Goal: Information Seeking & Learning: Learn about a topic

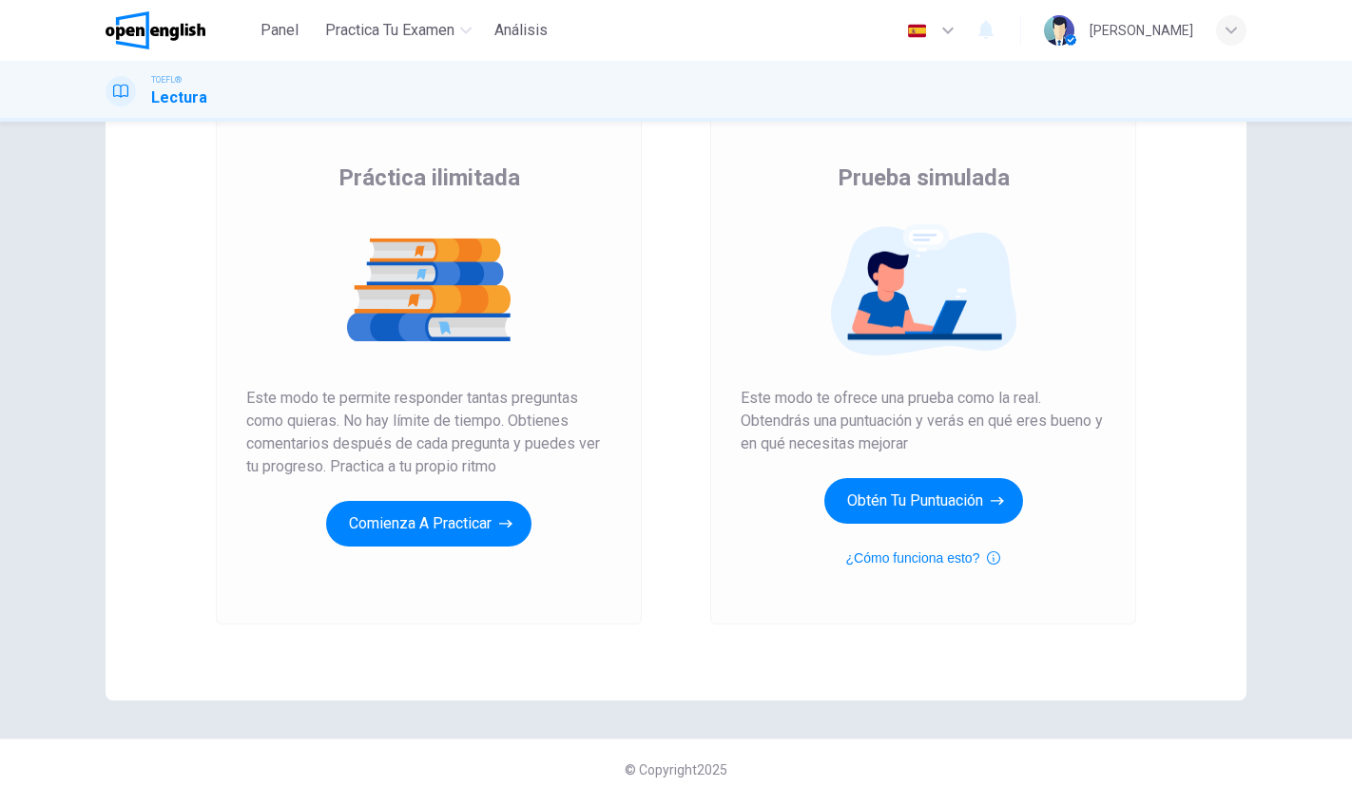
scroll to position [132, 0]
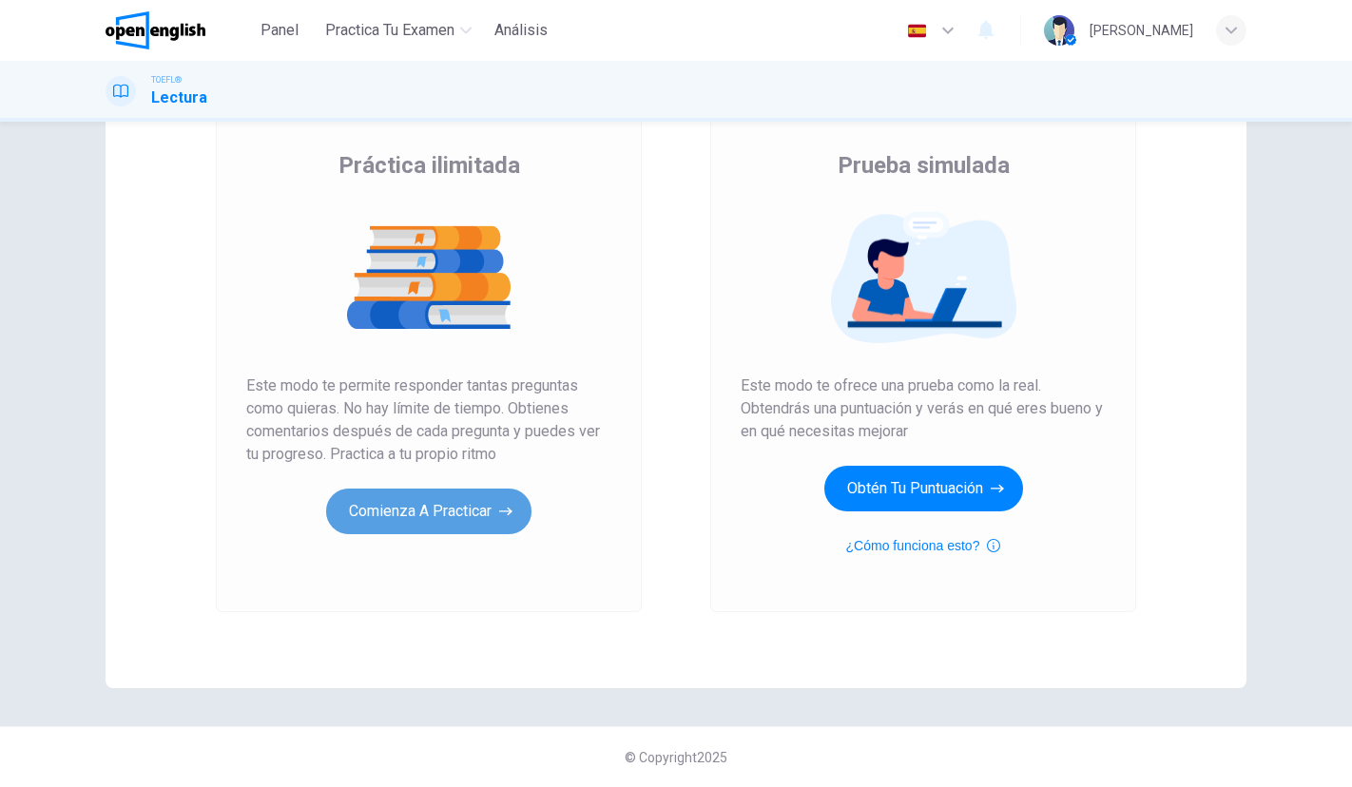
click at [393, 532] on button "Comienza a practicar" at bounding box center [428, 512] width 205 height 46
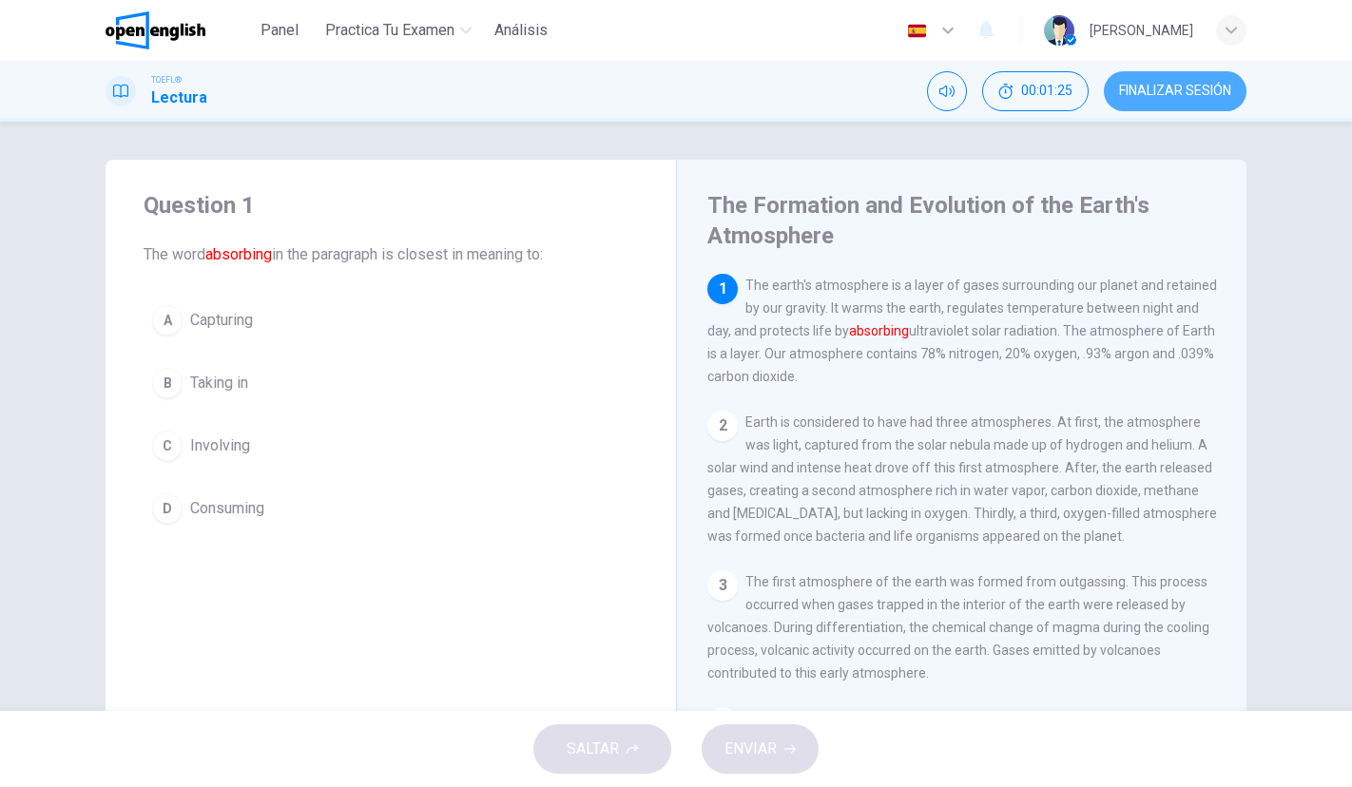
click at [1188, 87] on span "FINALIZAR SESIÓN" at bounding box center [1175, 91] width 112 height 15
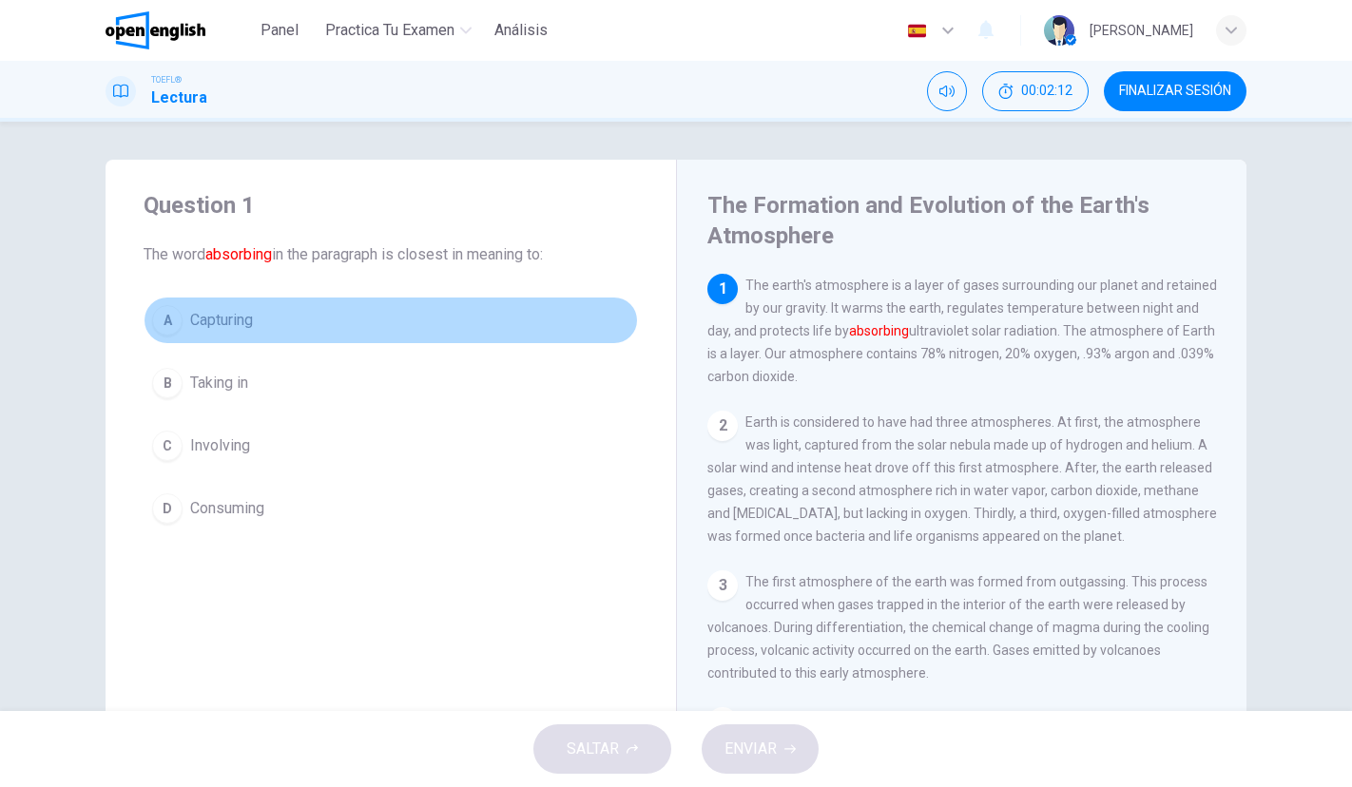
click at [255, 316] on button "A Capturing" at bounding box center [391, 321] width 494 height 48
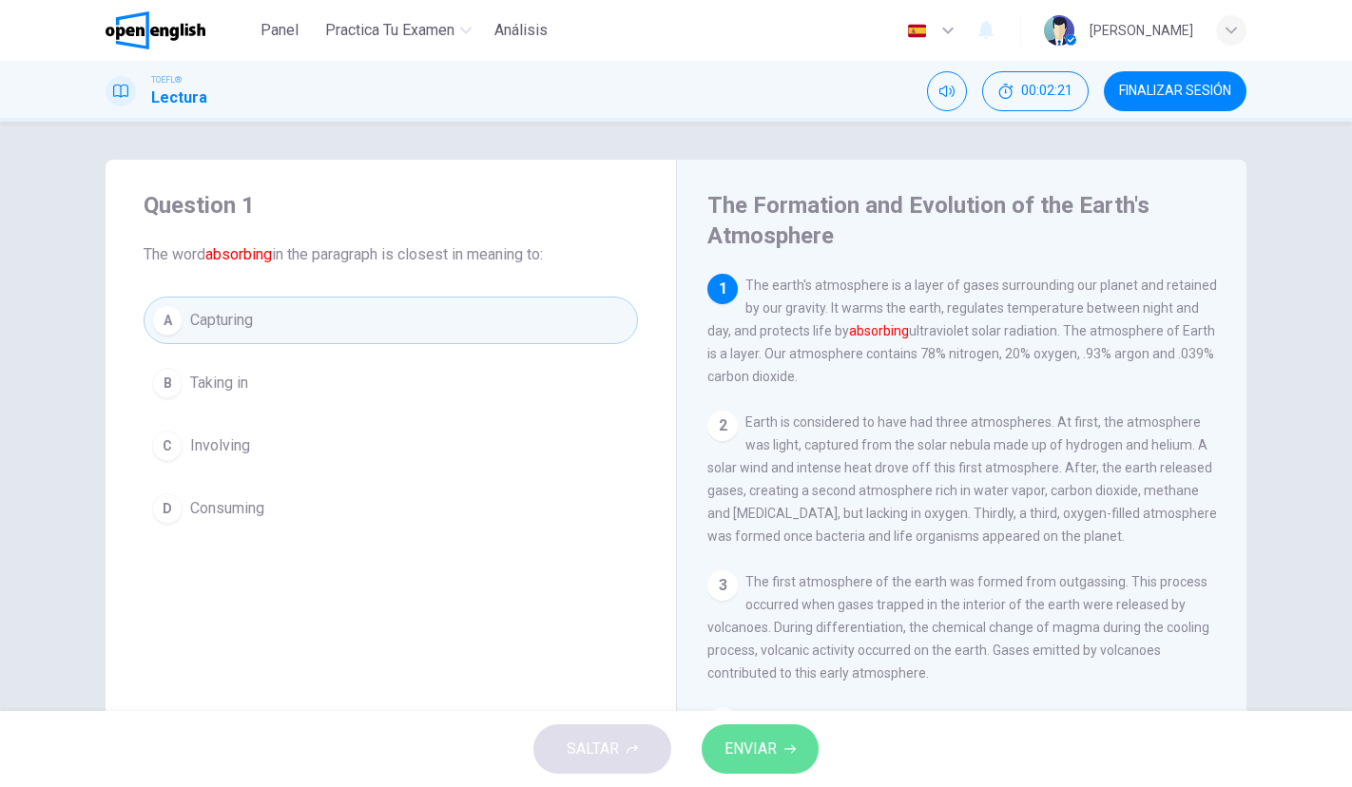
click at [775, 762] on button "ENVIAR" at bounding box center [759, 748] width 117 height 49
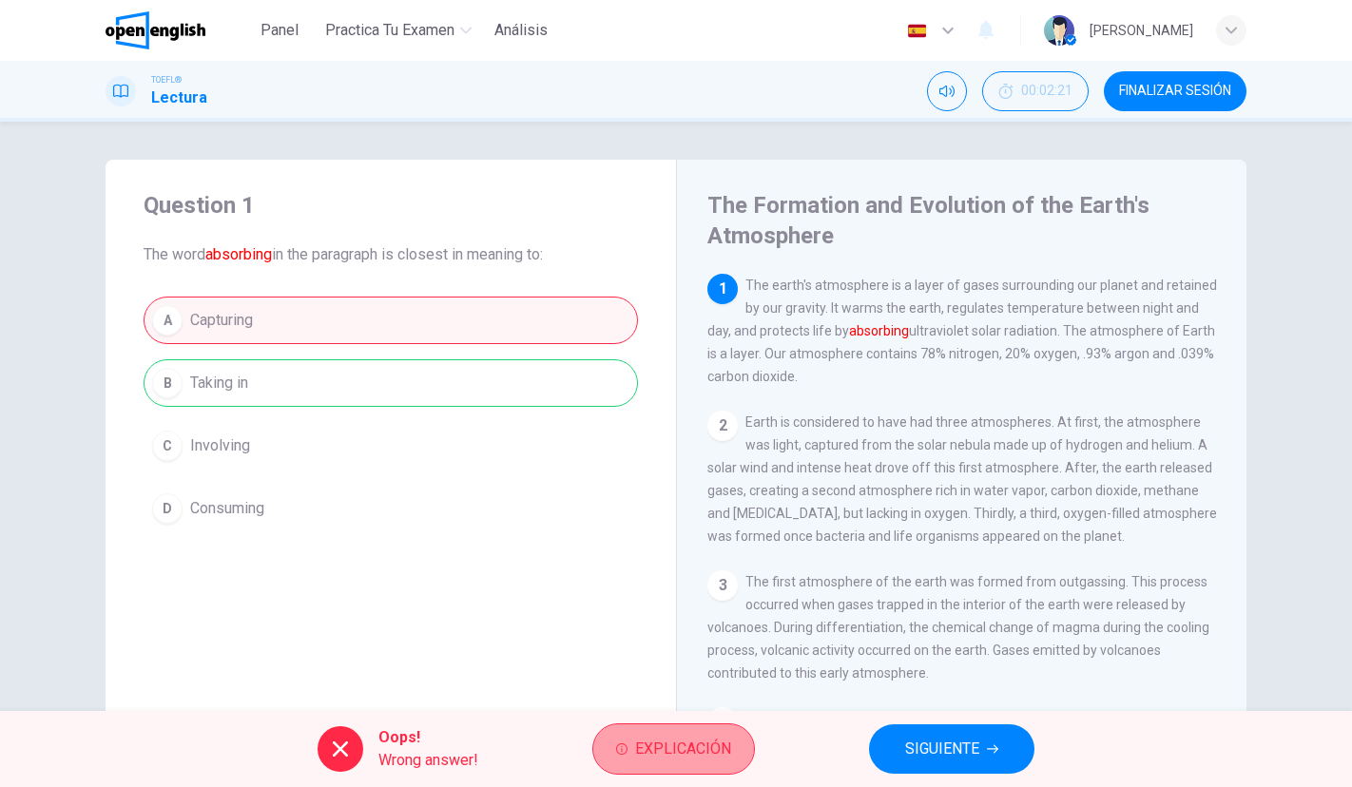
click at [687, 760] on span "Explicación" at bounding box center [683, 749] width 96 height 27
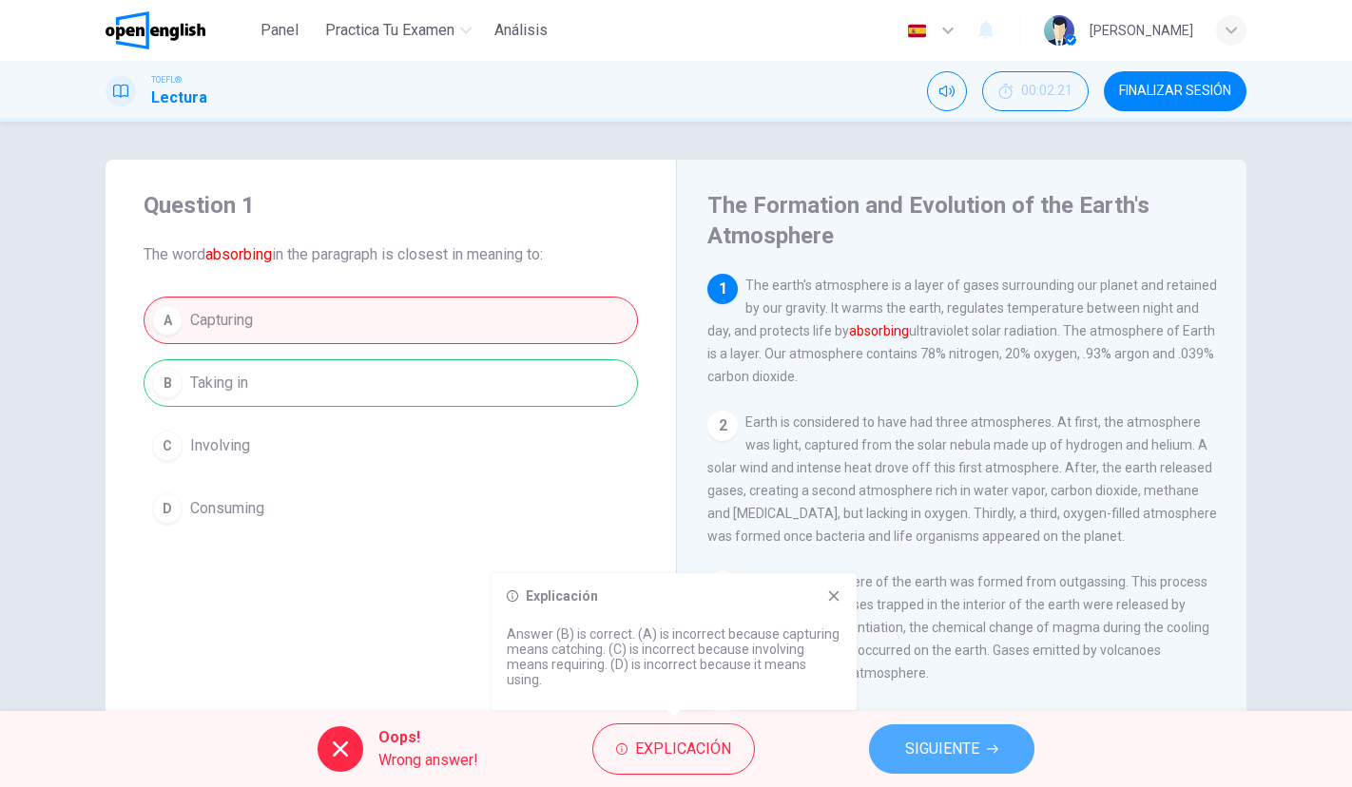
click at [918, 759] on span "SIGUIENTE" at bounding box center [942, 749] width 74 height 27
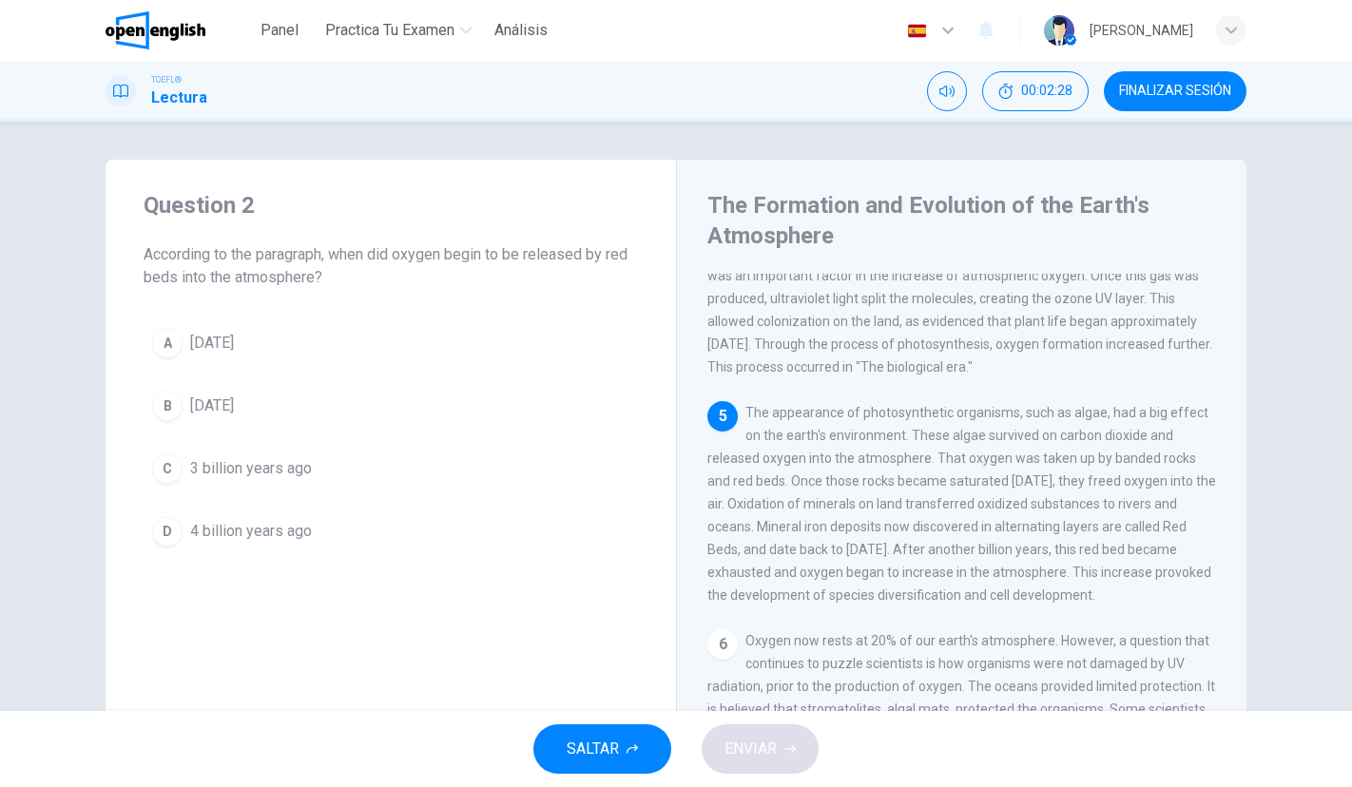
scroll to position [612, 0]
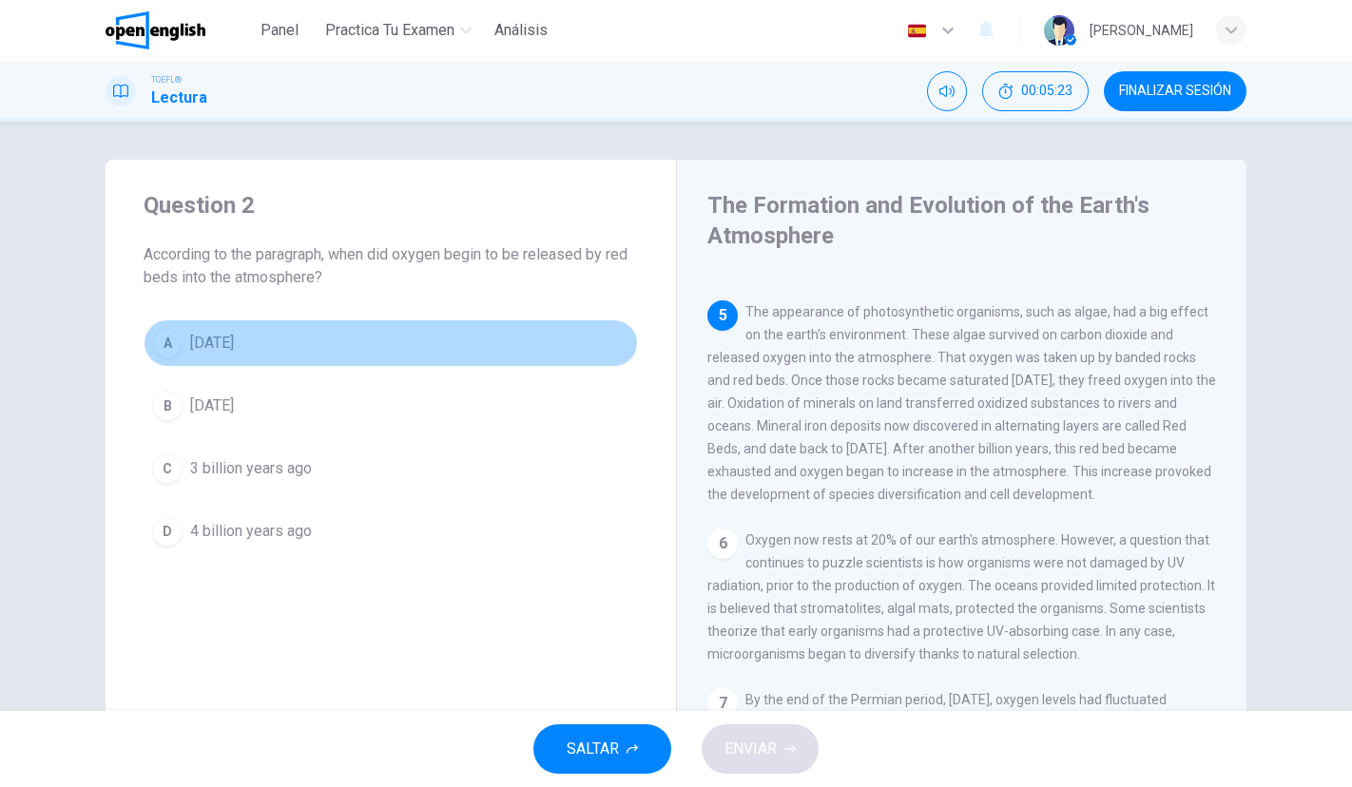
click at [234, 341] on span "[DATE]" at bounding box center [212, 343] width 44 height 23
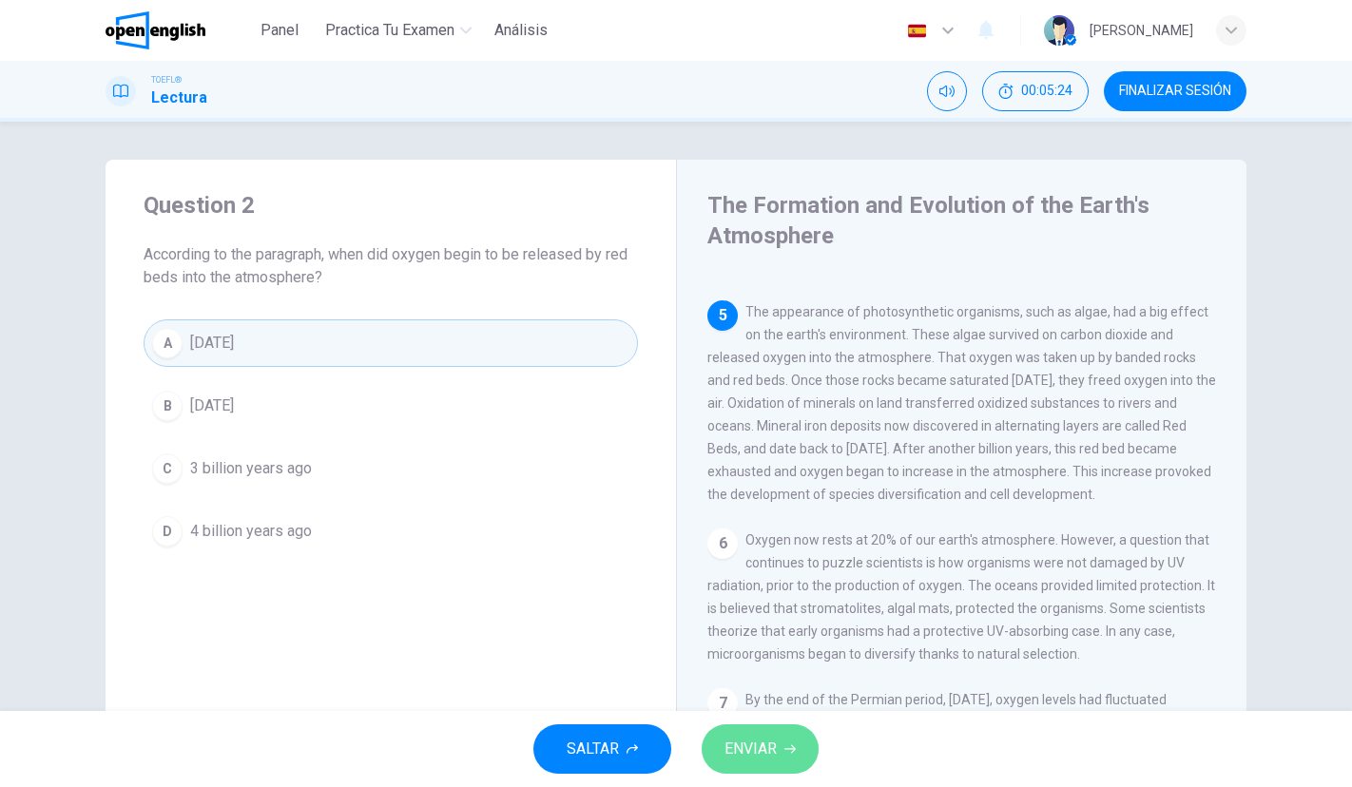
click at [759, 740] on span "ENVIAR" at bounding box center [750, 749] width 52 height 27
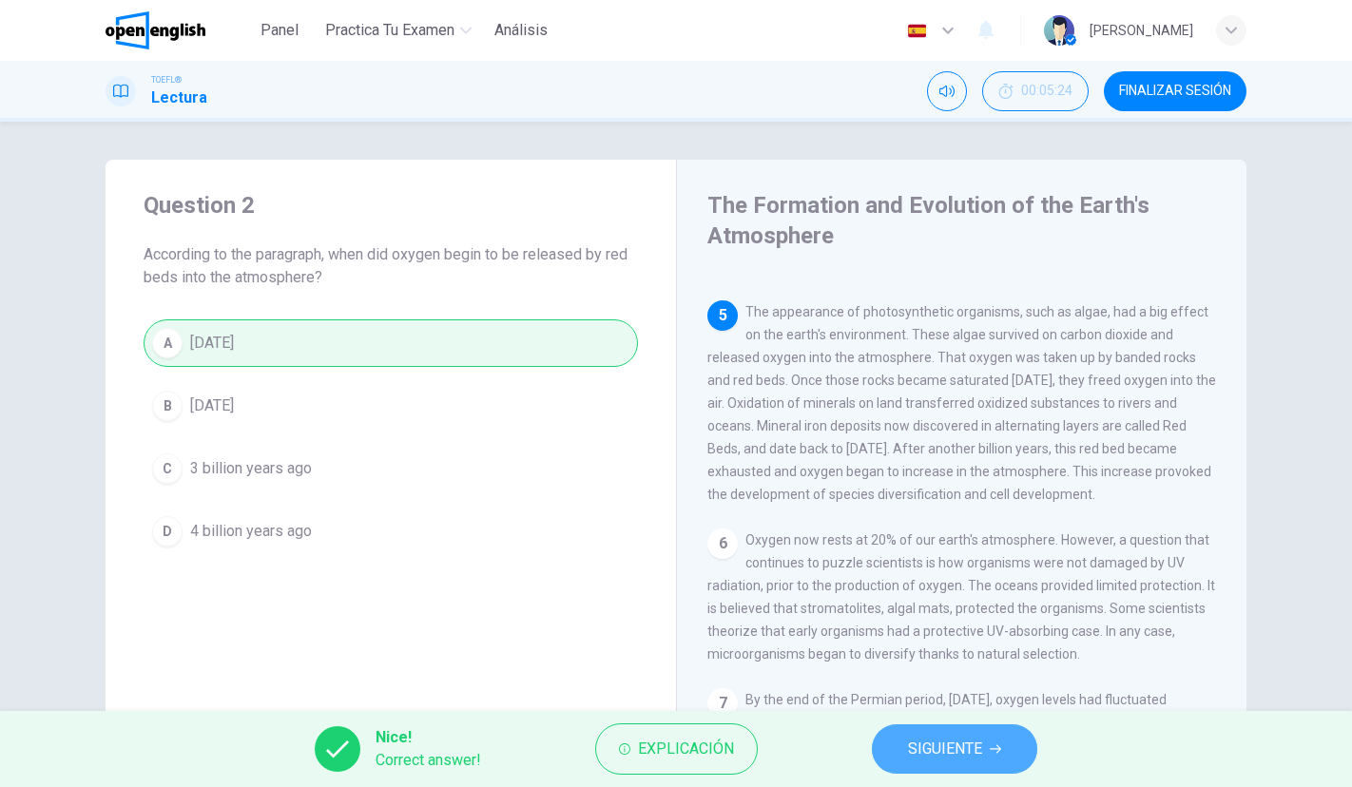
click at [872, 746] on button "SIGUIENTE" at bounding box center [954, 748] width 165 height 49
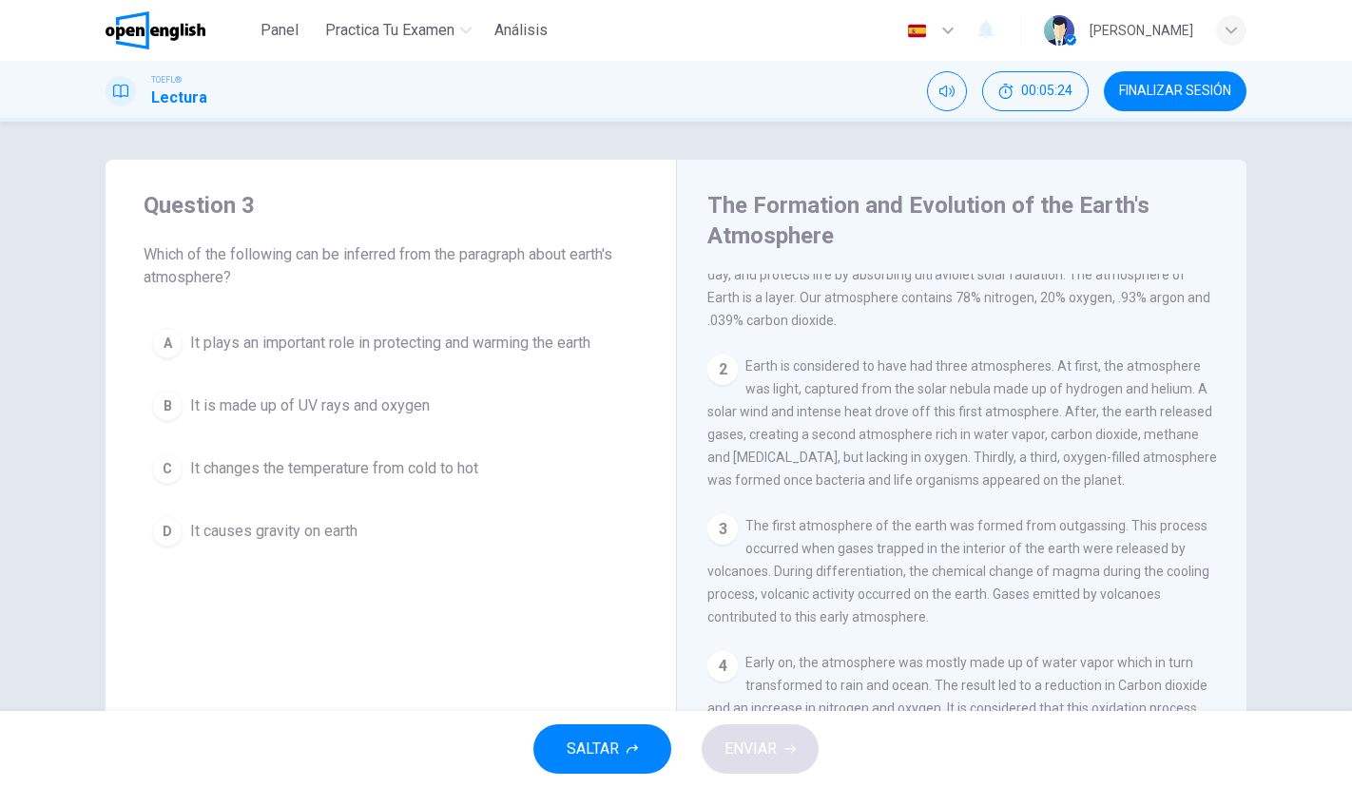
scroll to position [0, 0]
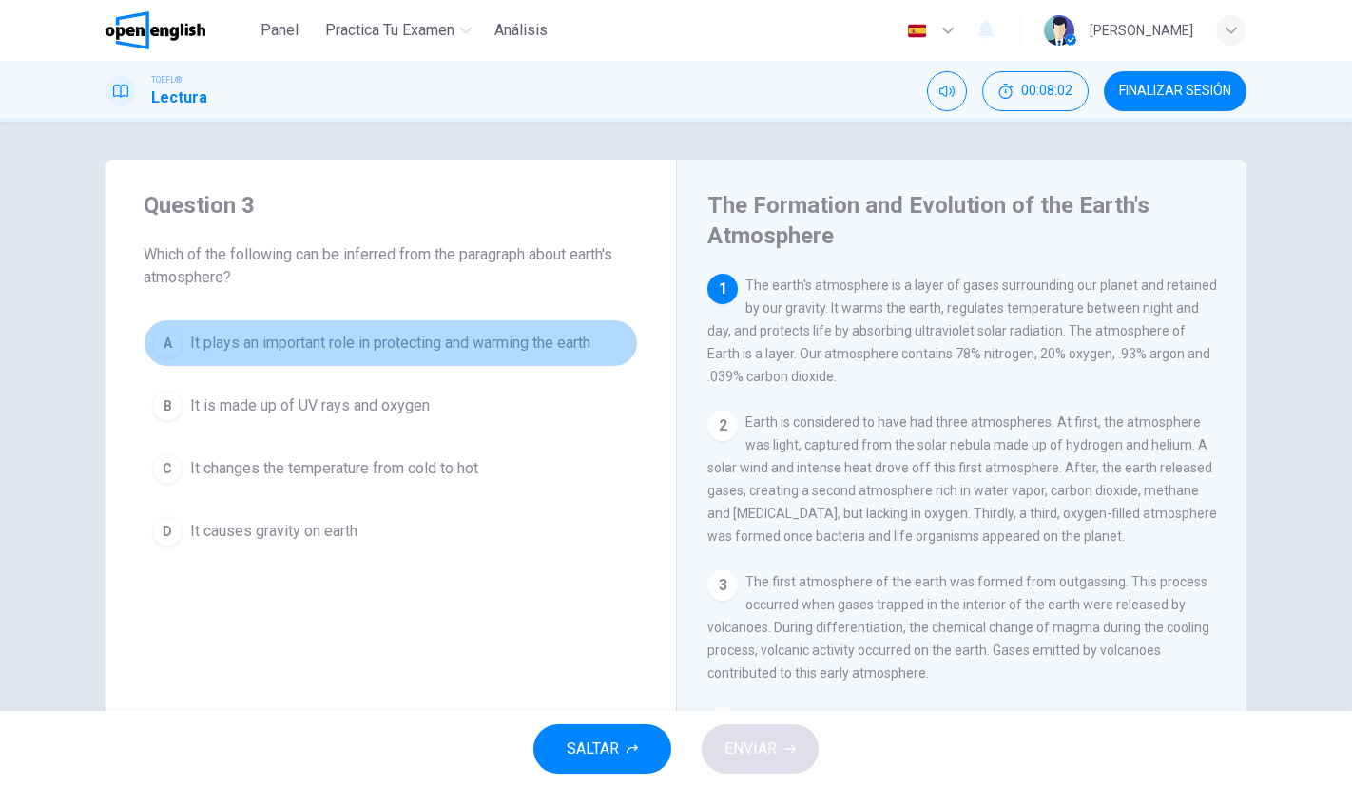
click at [550, 342] on span "It plays an important role in protecting and warming the earth" at bounding box center [390, 343] width 400 height 23
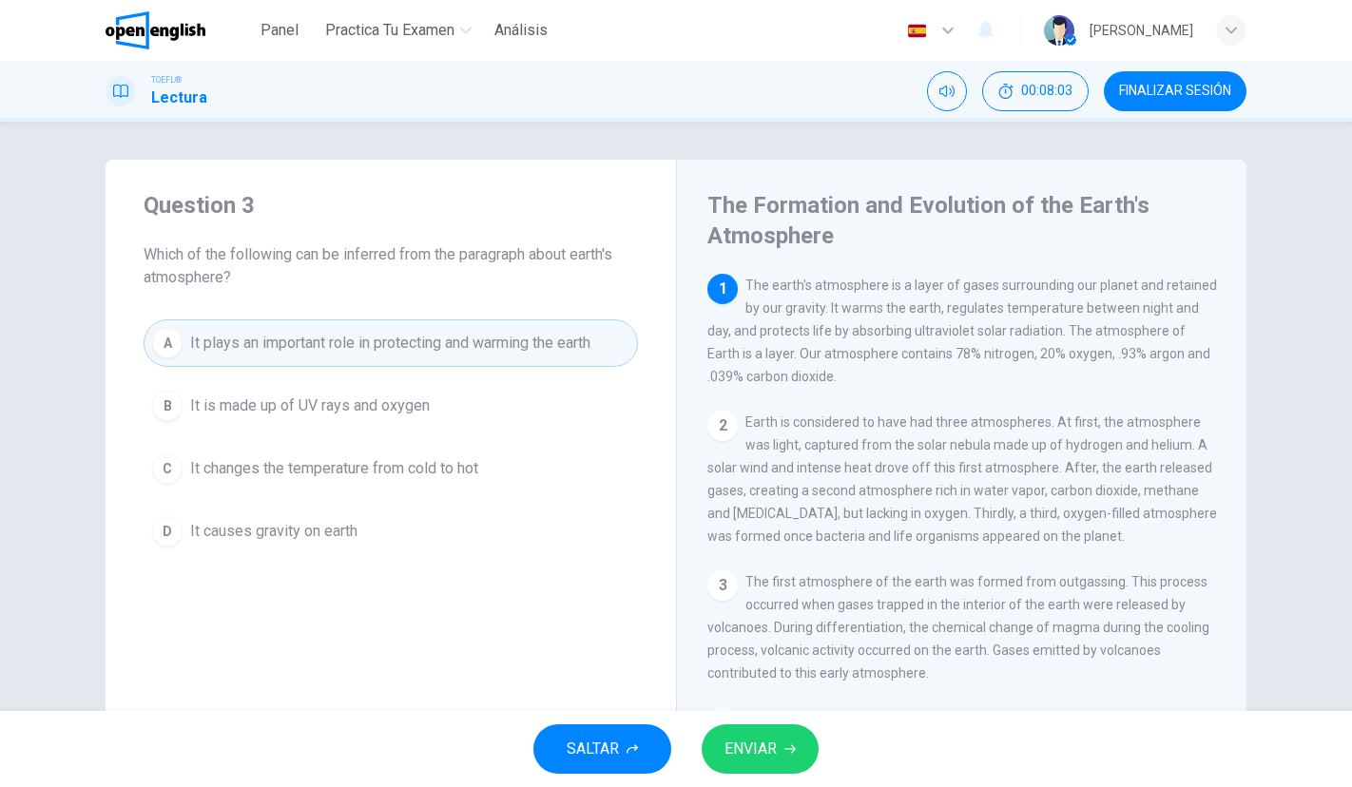
click at [756, 744] on span "ENVIAR" at bounding box center [750, 749] width 52 height 27
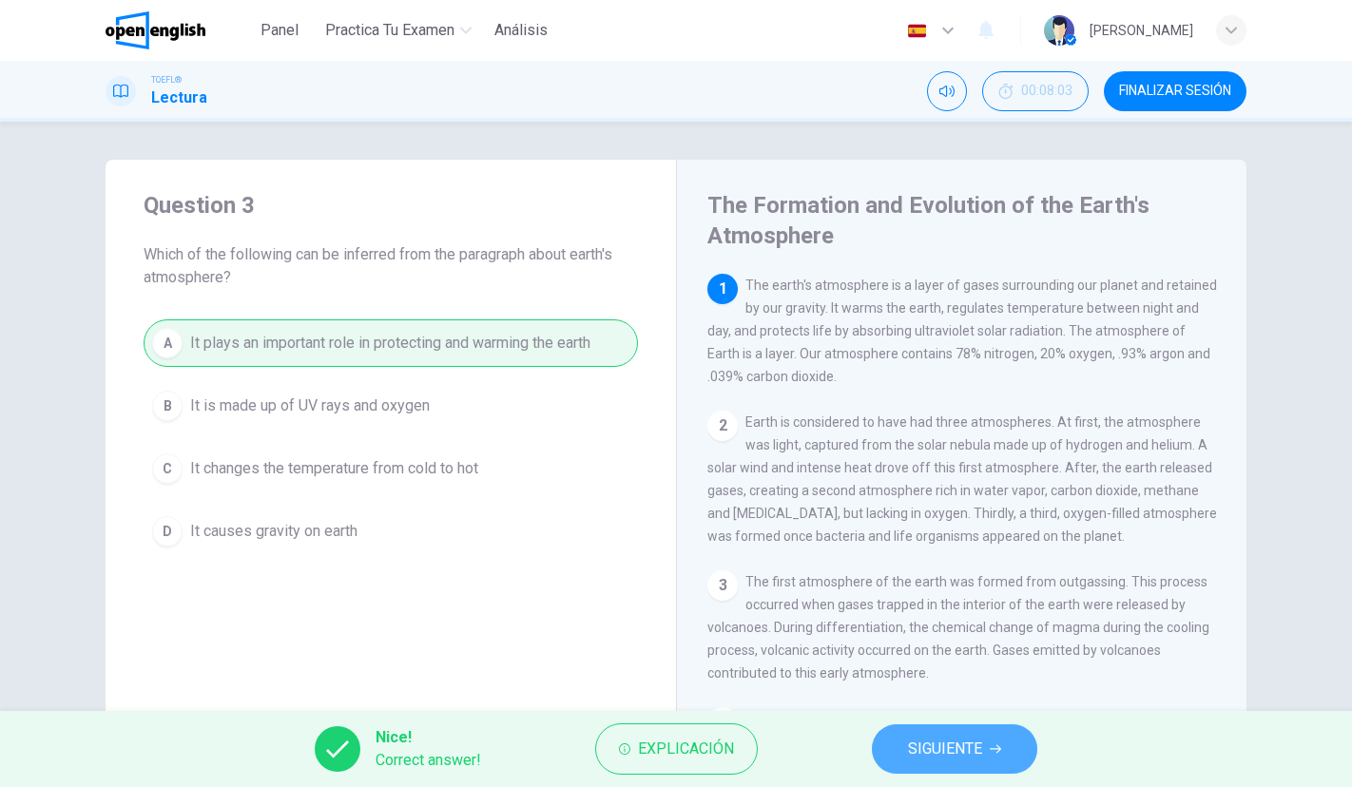
click at [977, 745] on span "SIGUIENTE" at bounding box center [945, 749] width 74 height 27
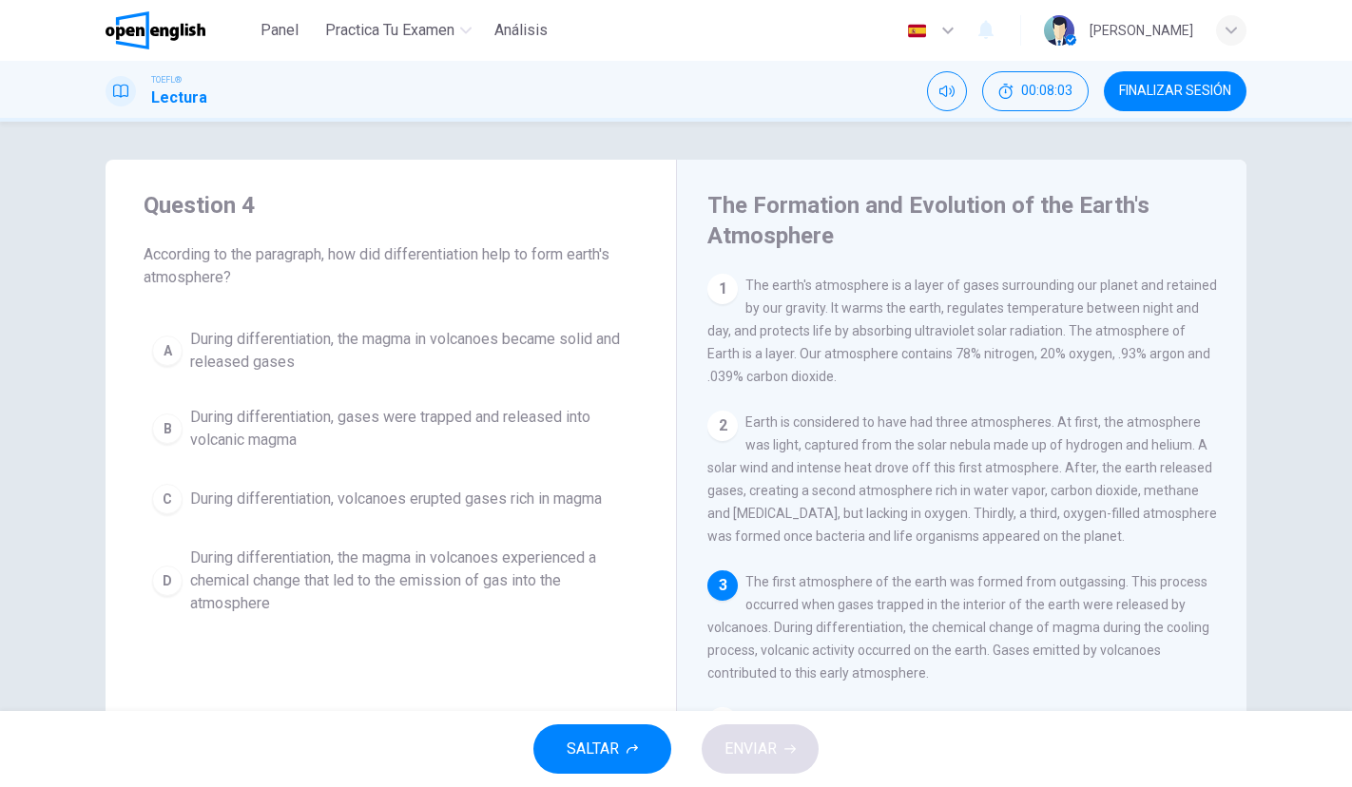
scroll to position [54, 0]
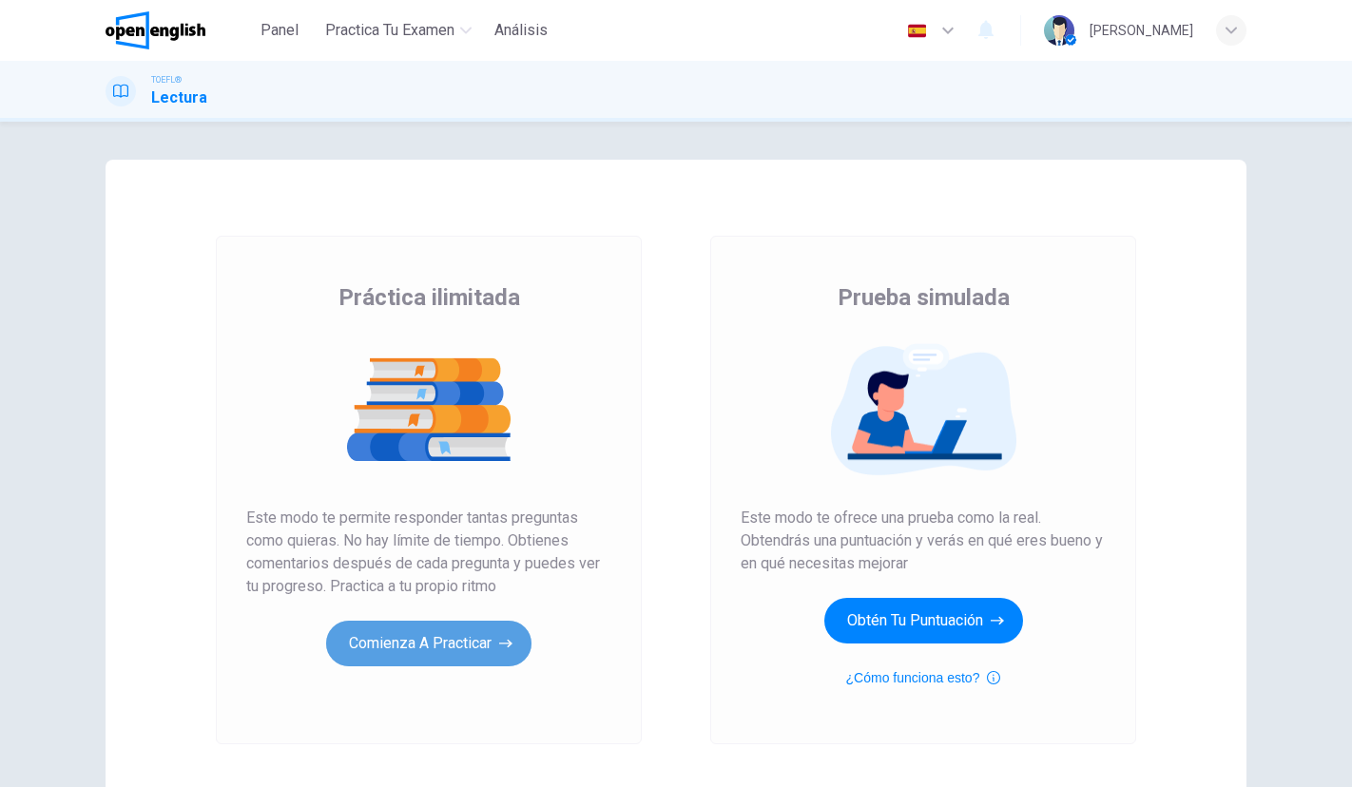
click at [451, 641] on button "Comienza a practicar" at bounding box center [428, 644] width 205 height 46
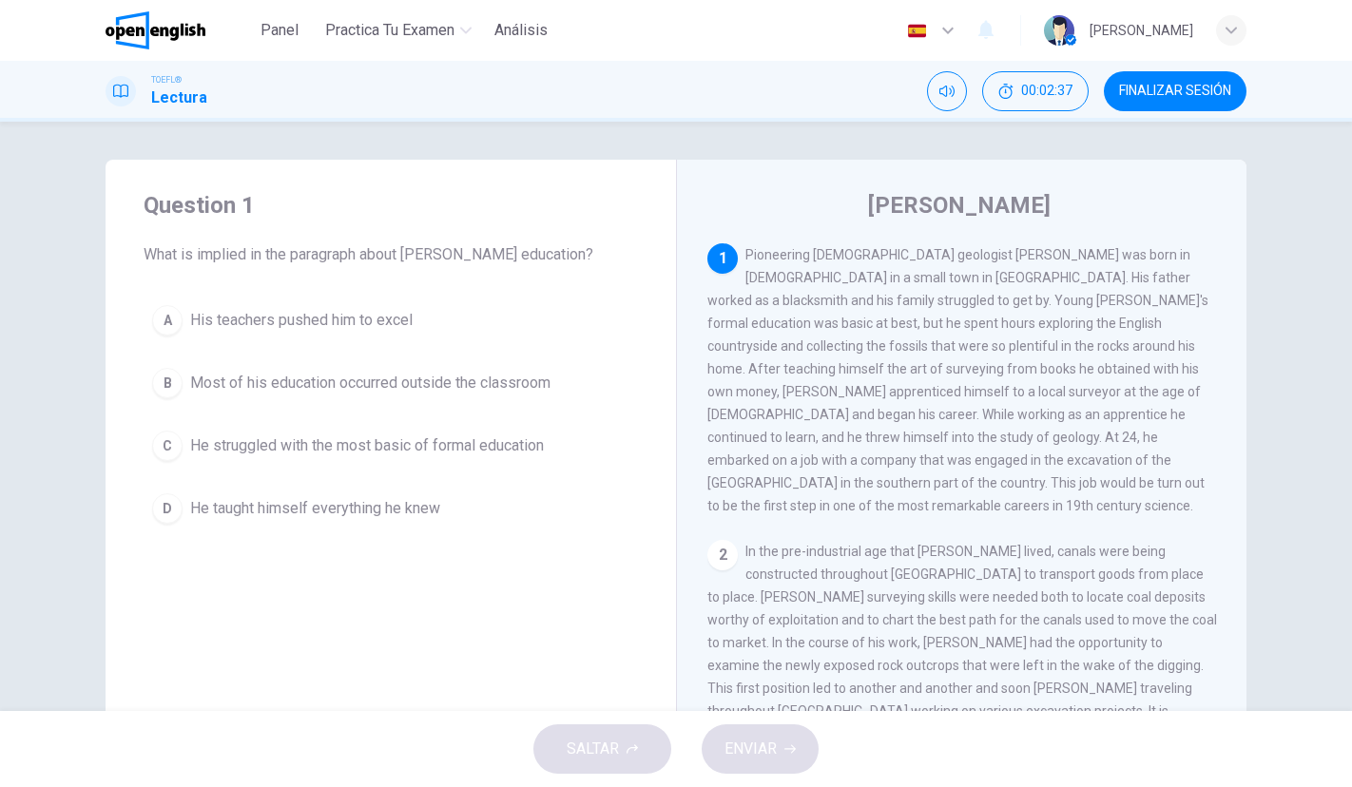
click at [425, 425] on button "C He struggled with the most basic of formal education" at bounding box center [391, 446] width 494 height 48
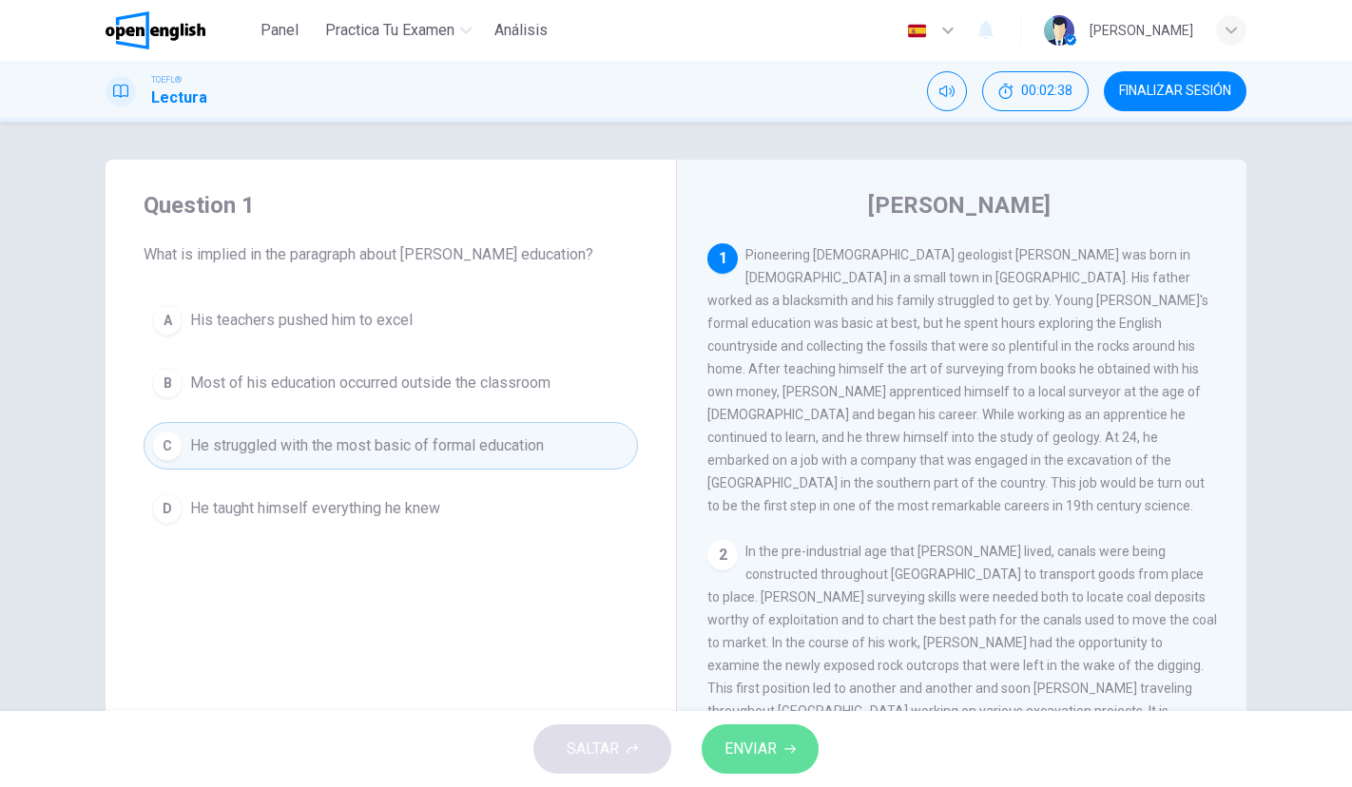
click at [742, 768] on button "ENVIAR" at bounding box center [759, 748] width 117 height 49
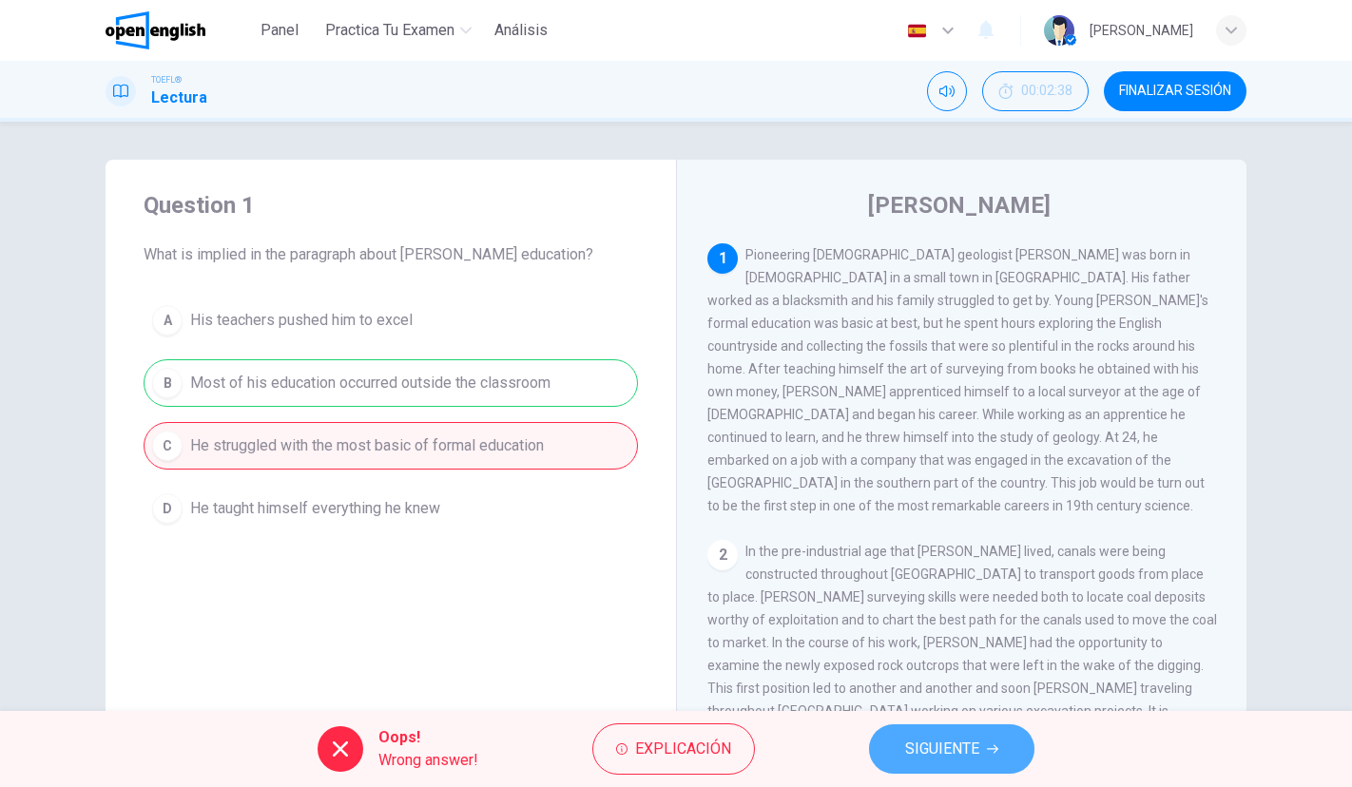
click at [893, 744] on button "SIGUIENTE" at bounding box center [951, 748] width 165 height 49
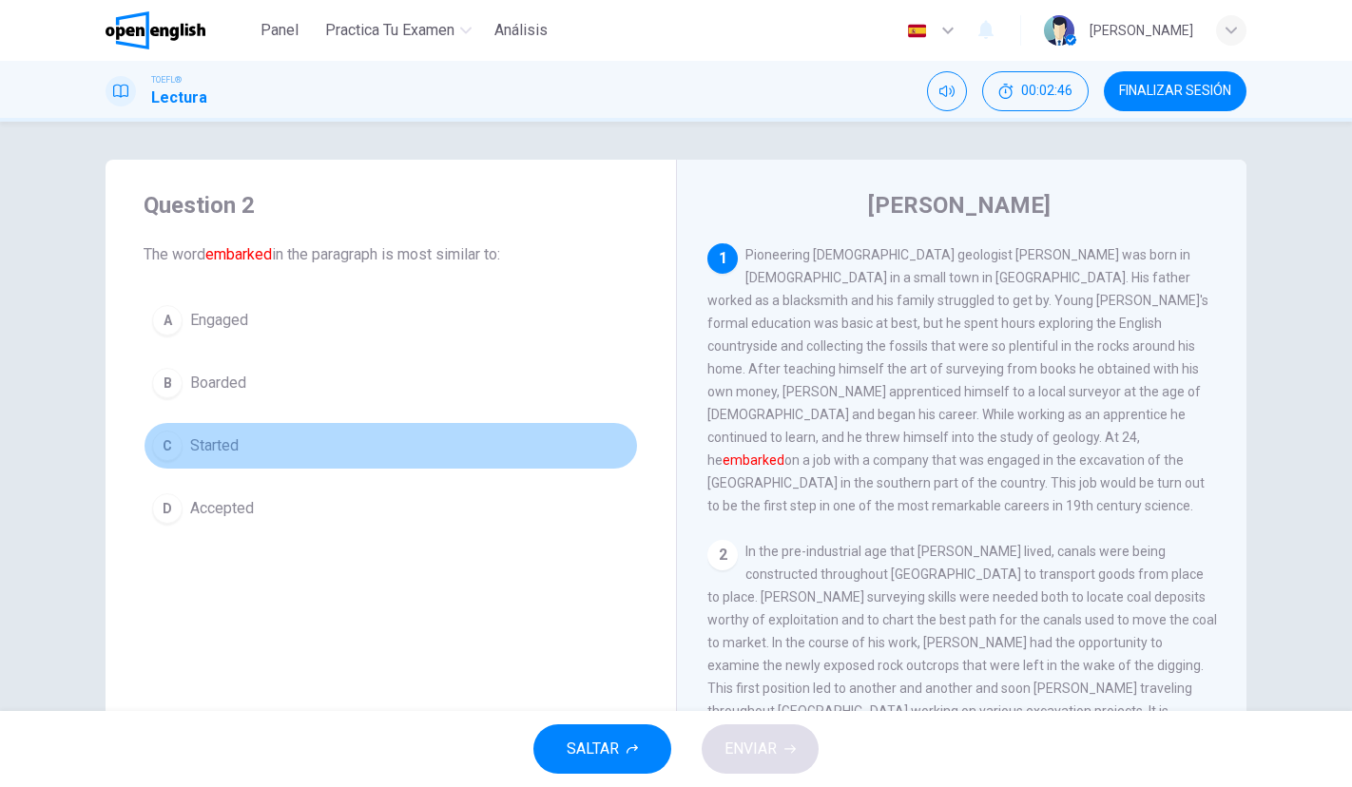
click at [219, 432] on button "C Started" at bounding box center [391, 446] width 494 height 48
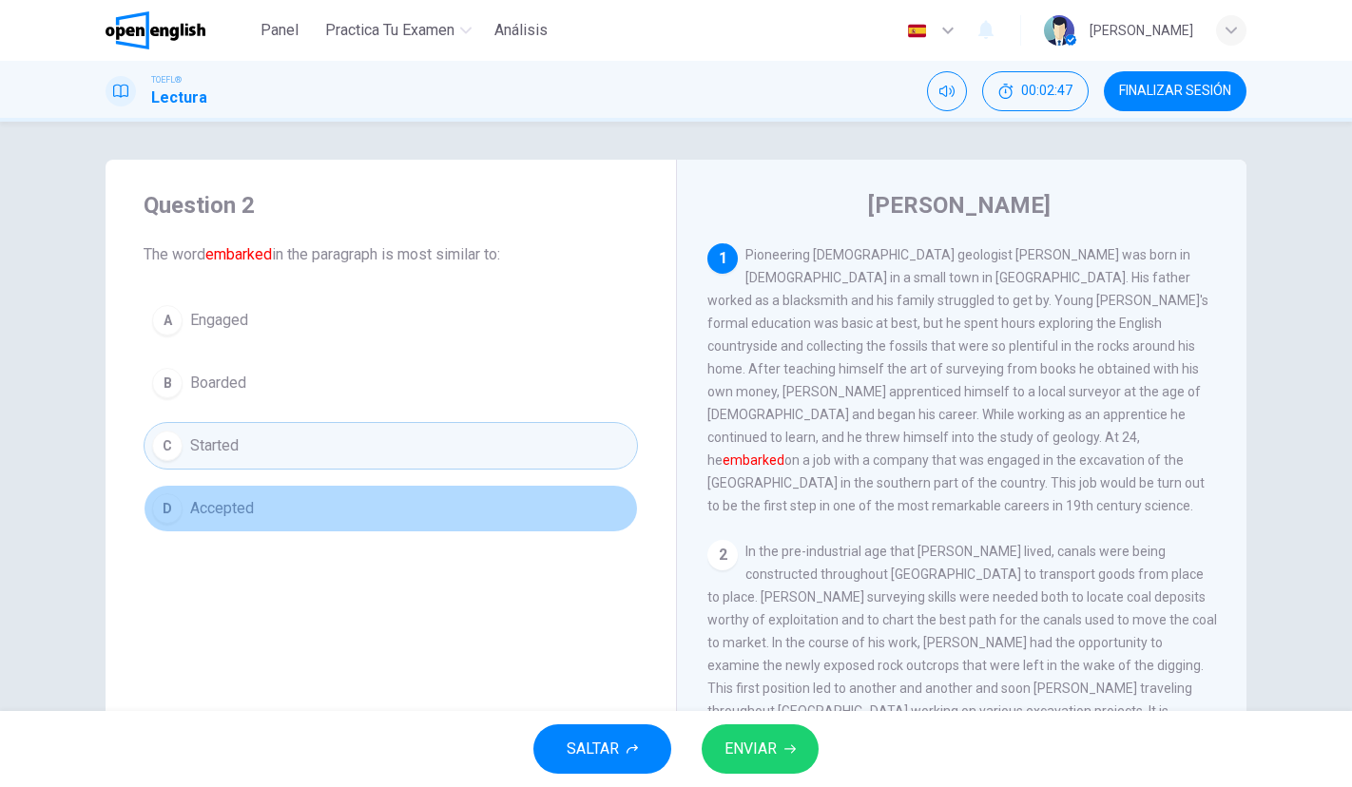
click at [258, 506] on button "D Accepted" at bounding box center [391, 509] width 494 height 48
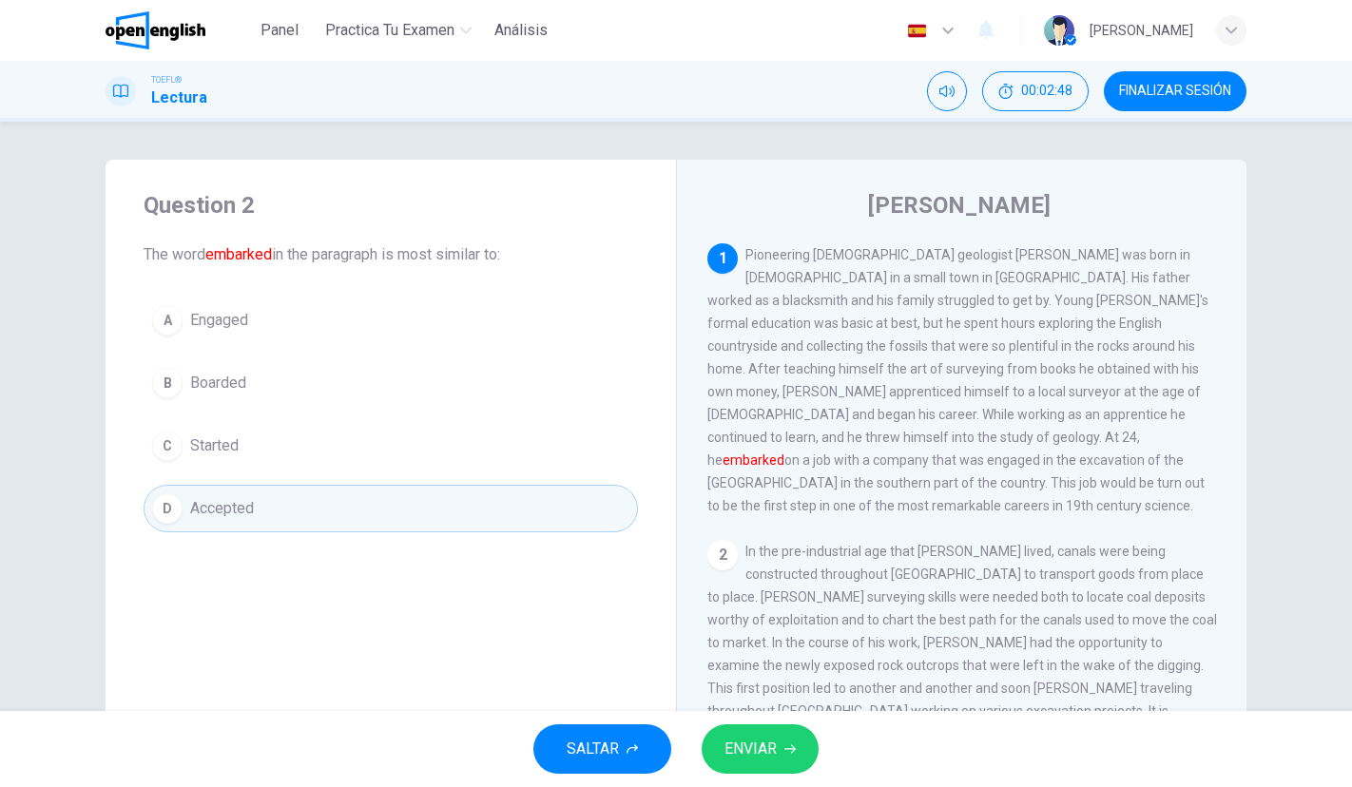
click at [758, 744] on span "ENVIAR" at bounding box center [750, 749] width 52 height 27
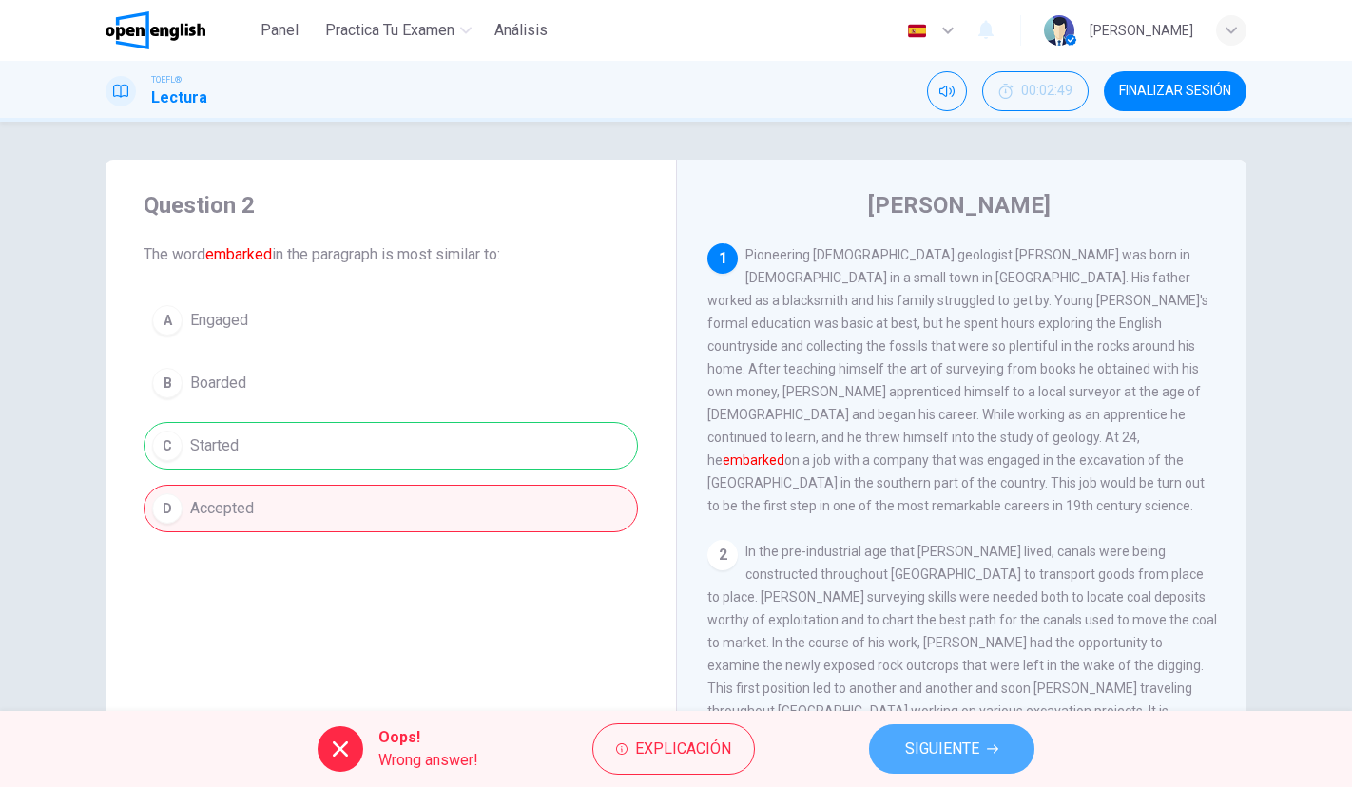
click at [927, 748] on span "SIGUIENTE" at bounding box center [942, 749] width 74 height 27
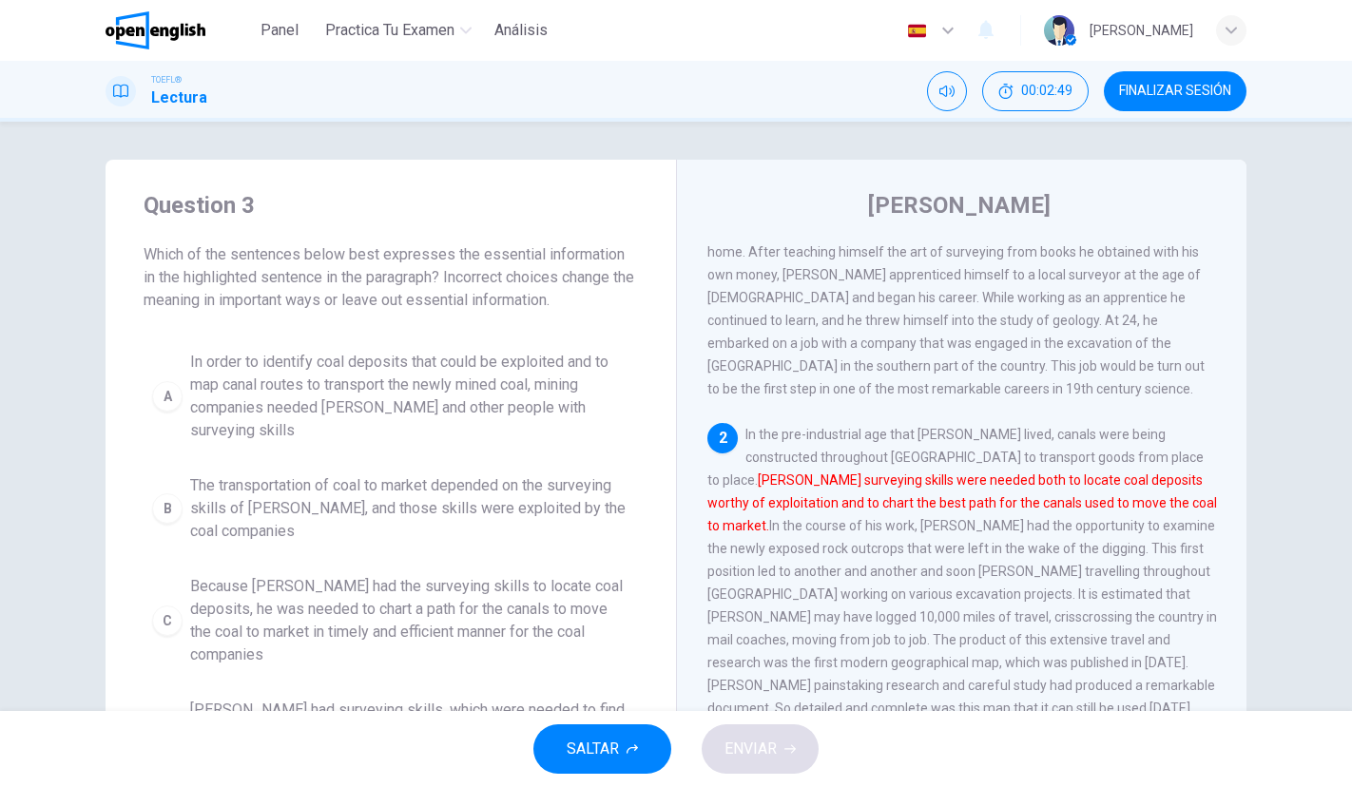
scroll to position [191, 0]
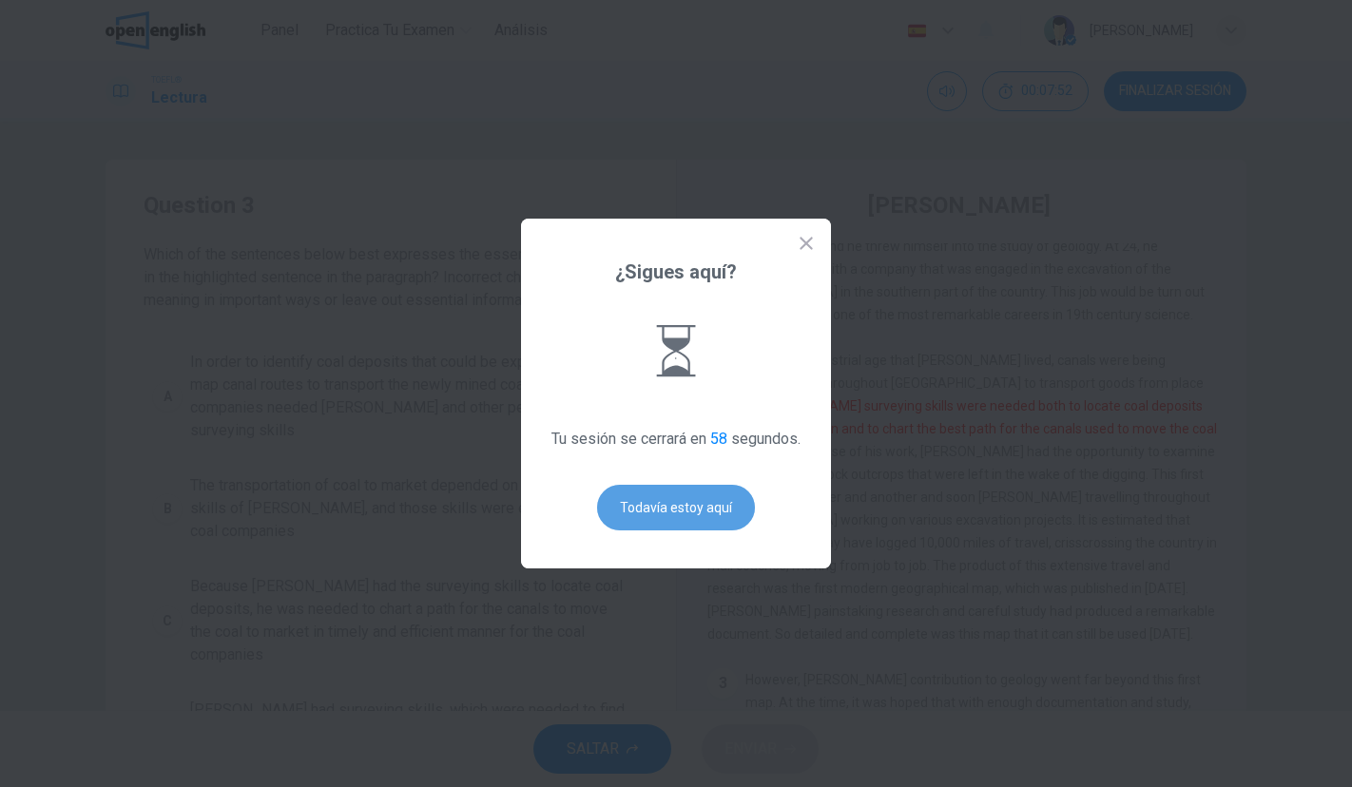
click at [653, 502] on button "Todavía estoy aquí" at bounding box center [676, 508] width 158 height 46
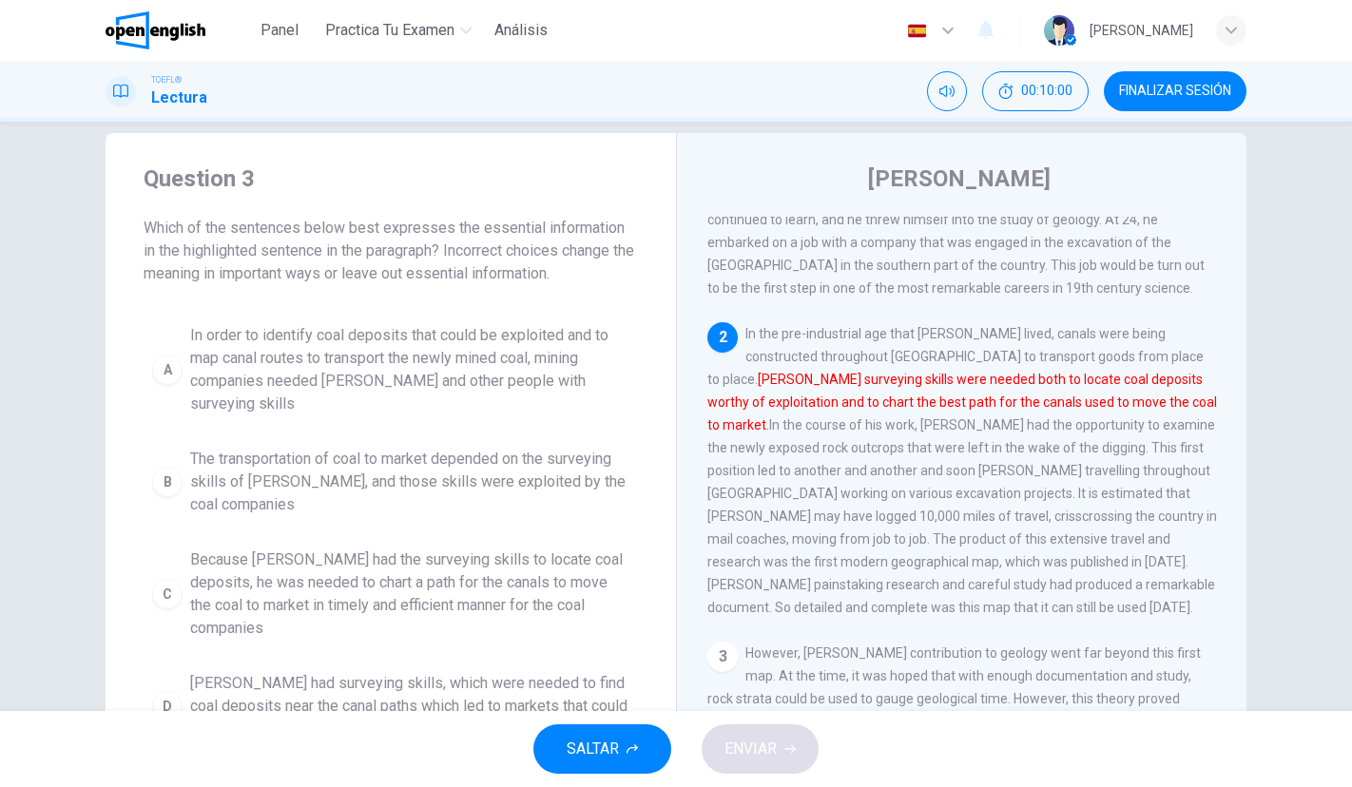
scroll to position [30, 0]
click at [489, 566] on span "Because Smith had the surveying skills to locate coal deposits, he was needed t…" at bounding box center [409, 590] width 439 height 91
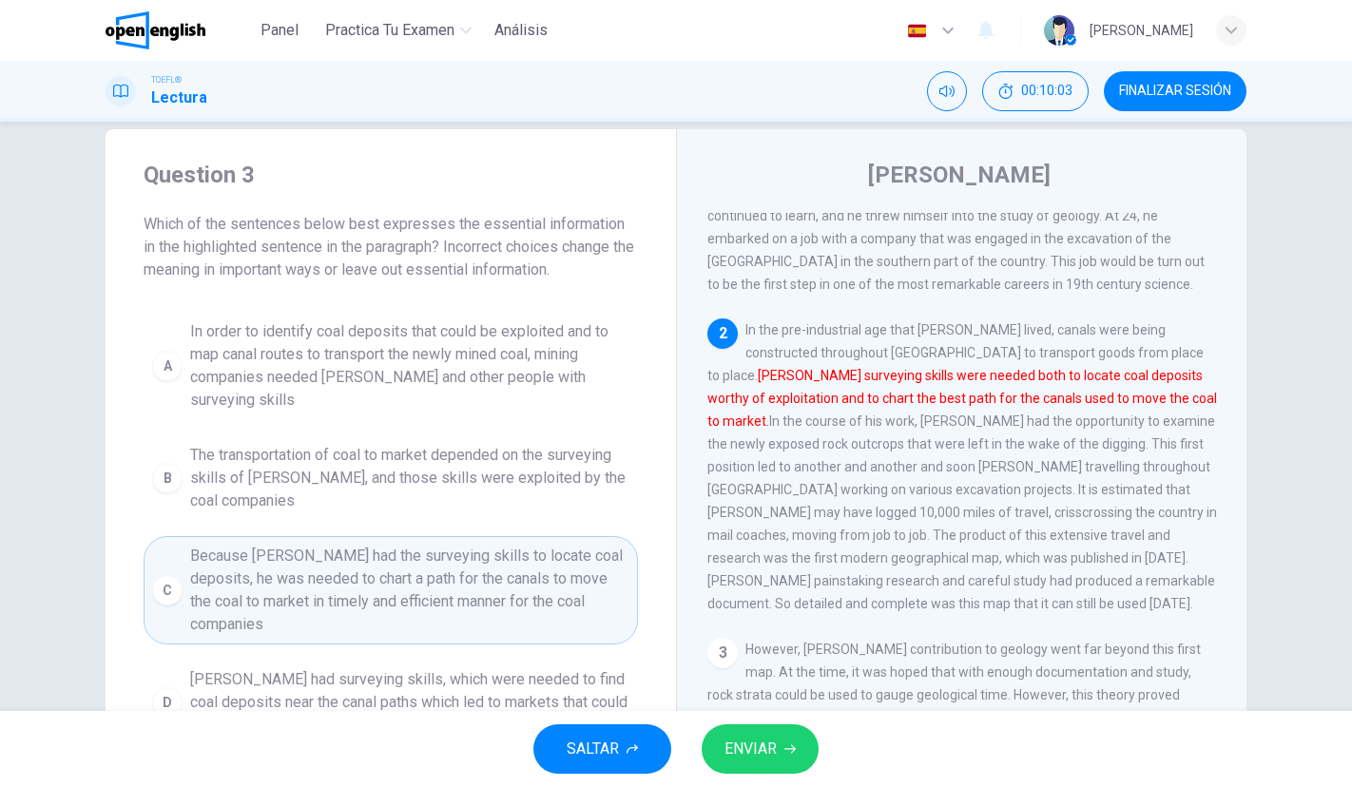
click at [736, 729] on button "ENVIAR" at bounding box center [759, 748] width 117 height 49
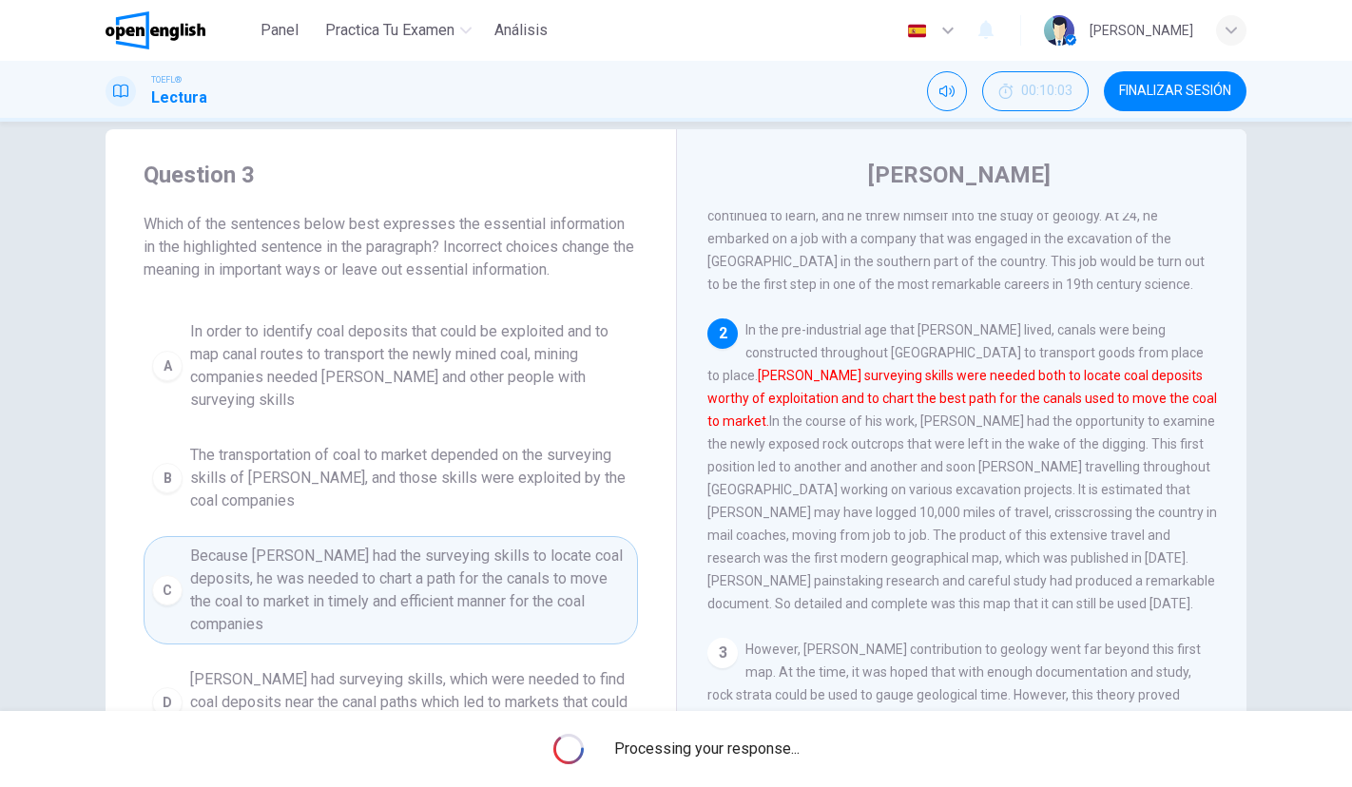
scroll to position [147, 0]
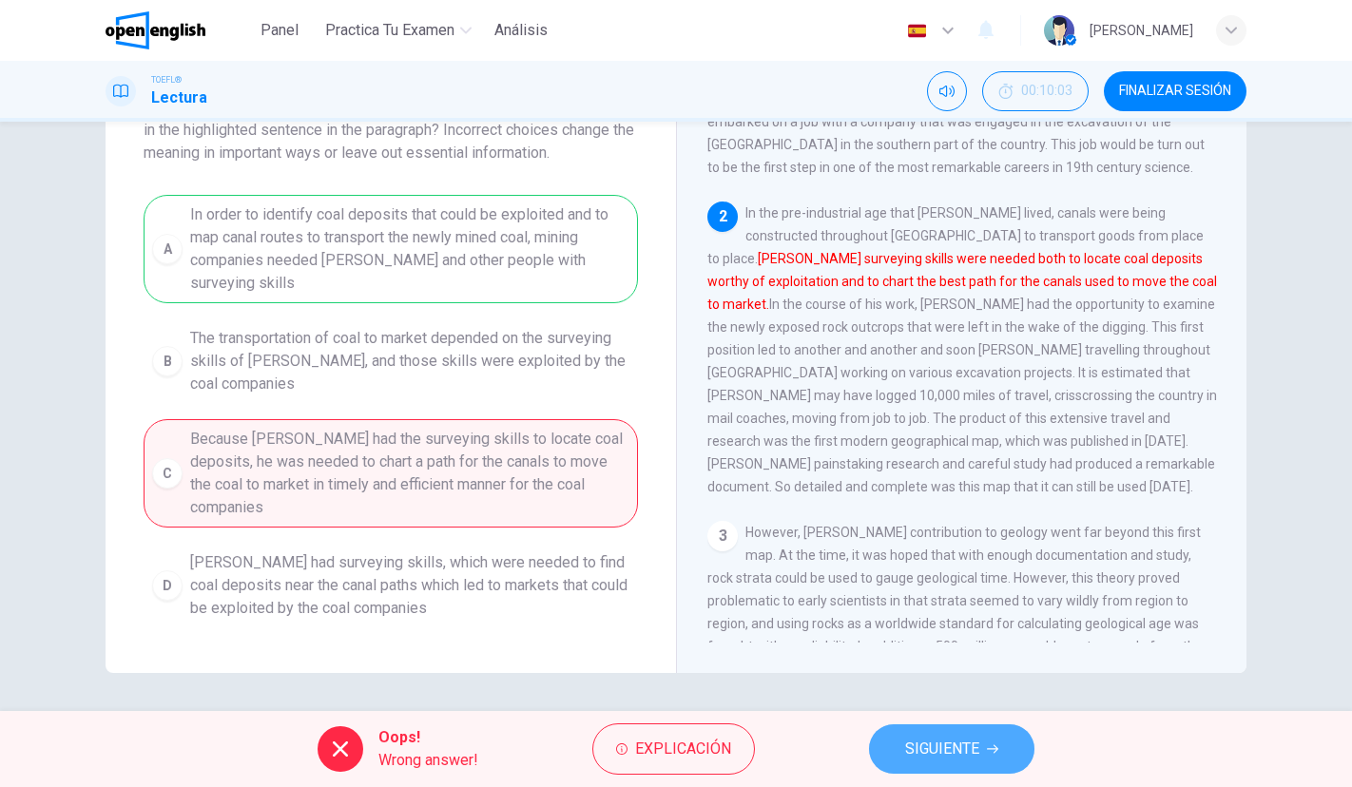
click at [970, 755] on span "SIGUIENTE" at bounding box center [942, 749] width 74 height 27
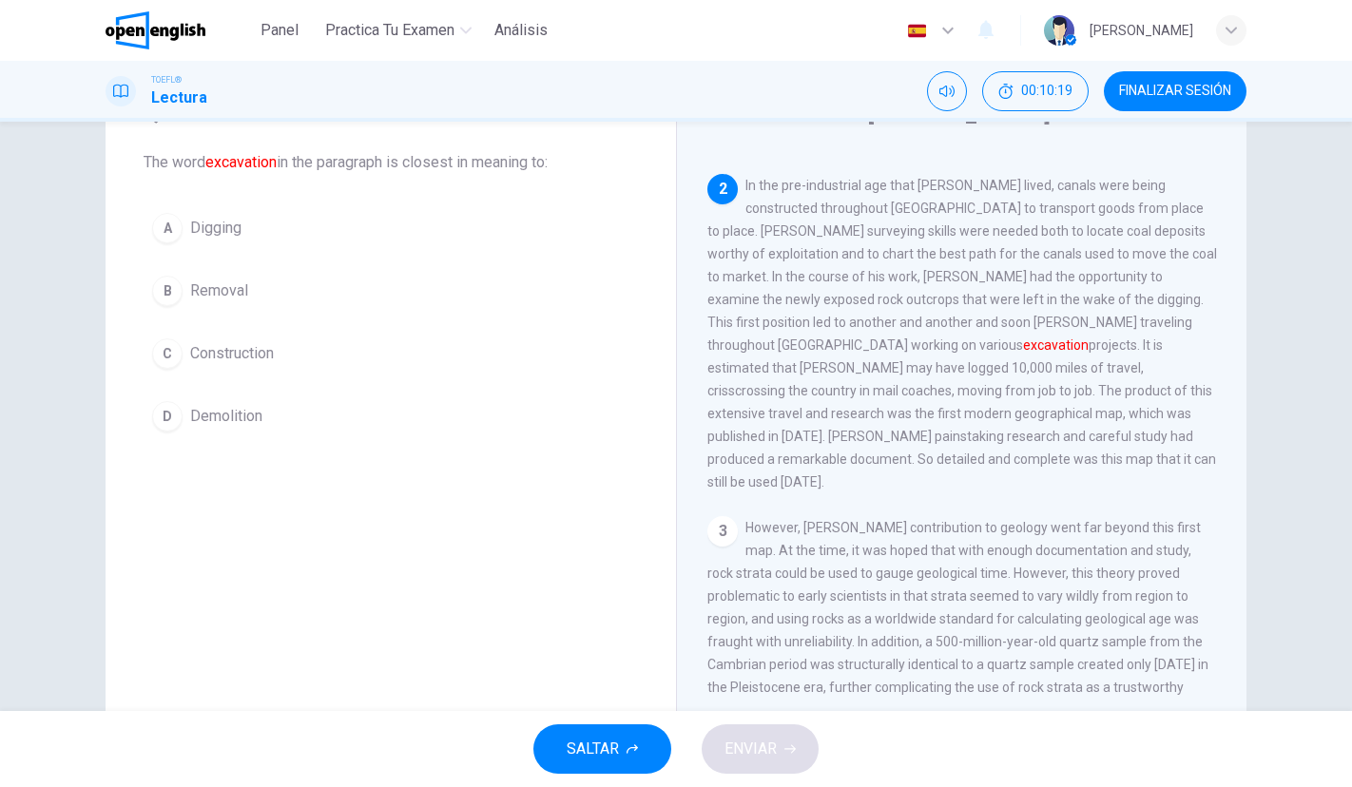
scroll to position [97, 0]
click at [254, 418] on span "Demolition" at bounding box center [226, 411] width 72 height 23
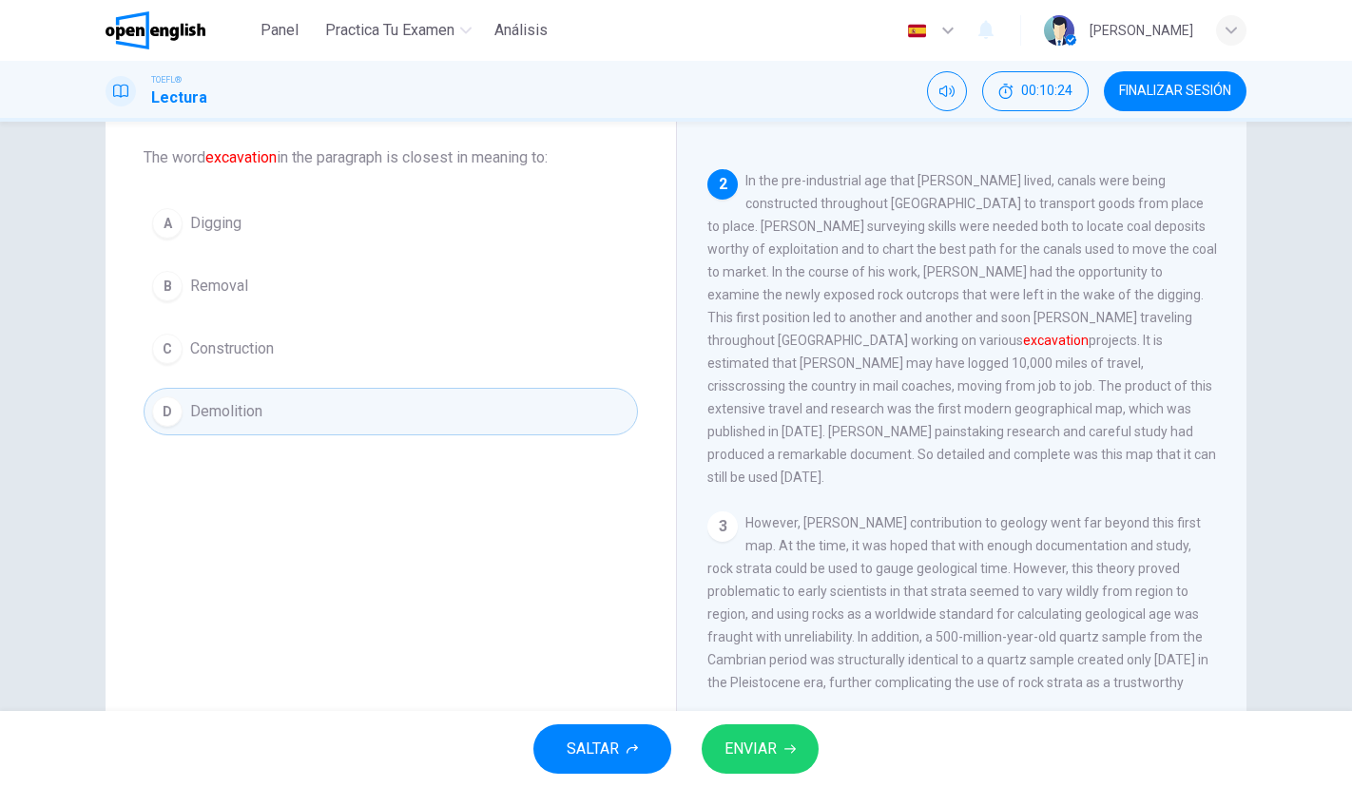
click at [759, 736] on span "ENVIAR" at bounding box center [750, 749] width 52 height 27
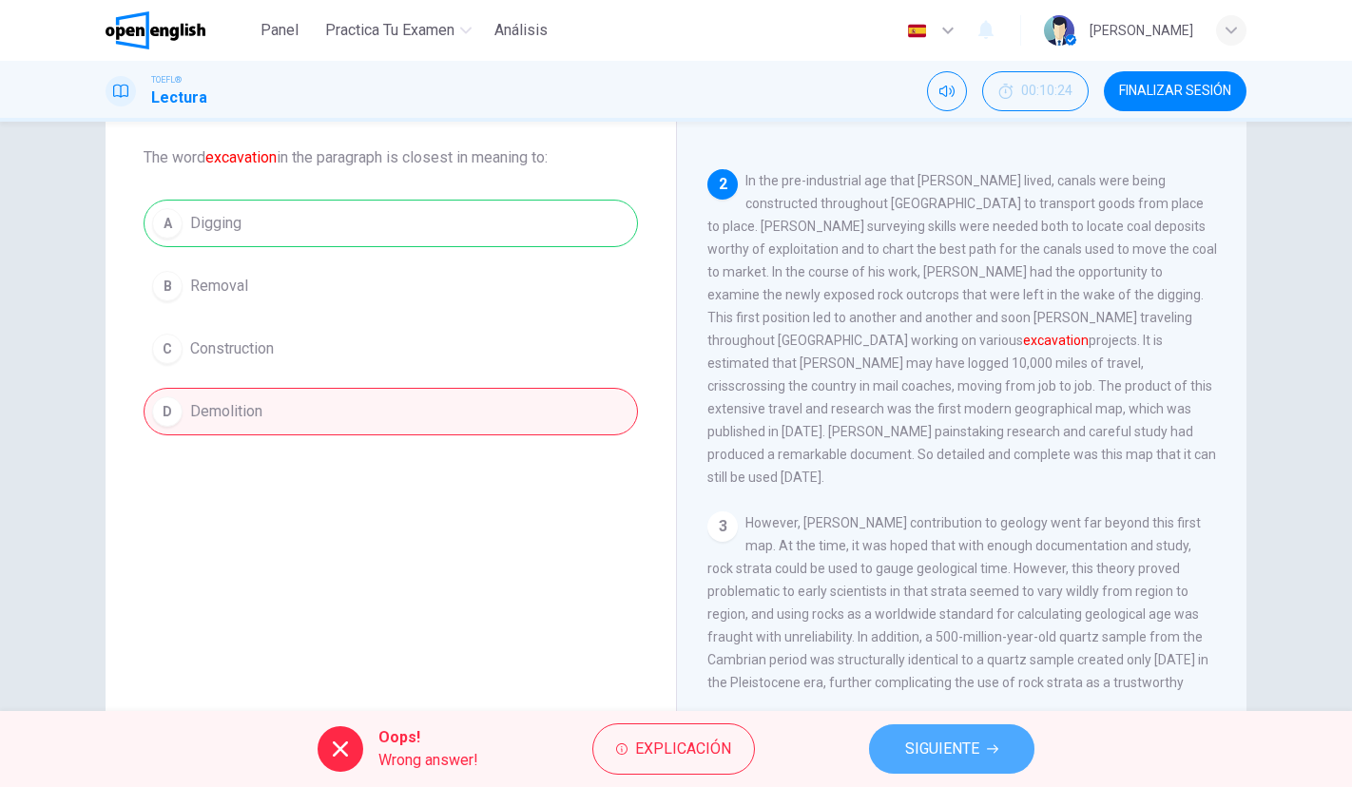
click at [950, 752] on span "SIGUIENTE" at bounding box center [942, 749] width 74 height 27
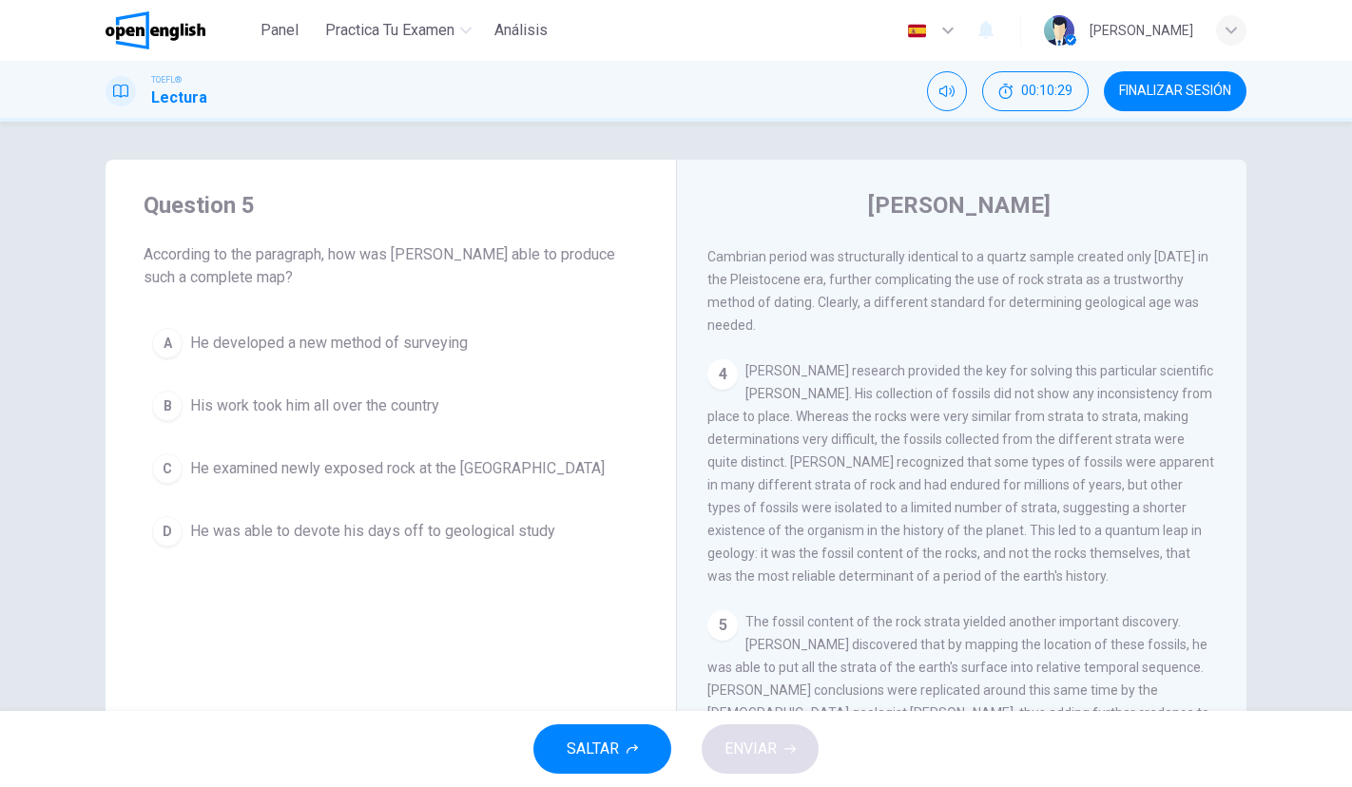
scroll to position [775, 0]
click at [1123, 98] on span "FINALIZAR SESIÓN" at bounding box center [1175, 91] width 112 height 15
